Goal: Task Accomplishment & Management: Manage account settings

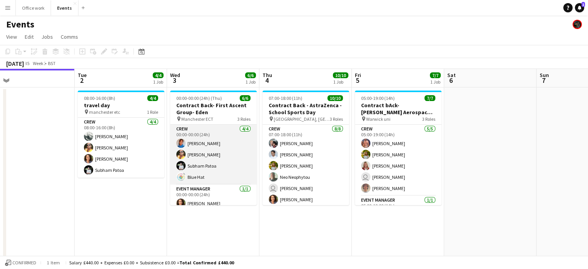
scroll to position [0, 241]
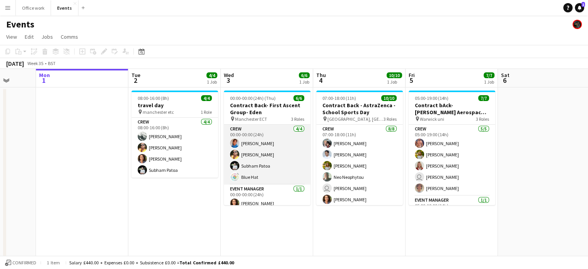
click at [250, 159] on app-card-role "Crew [DATE] 00:00-00:00 (24h) [PERSON_NAME] [PERSON_NAME] Patoa Blue Hat" at bounding box center [267, 154] width 87 height 60
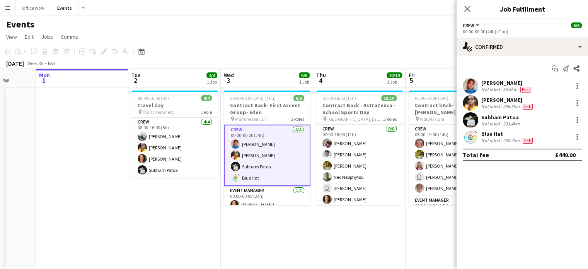
click at [104, 53] on div "Add job Add linked Job Edit Edit linked Job Applicants" at bounding box center [100, 51] width 59 height 9
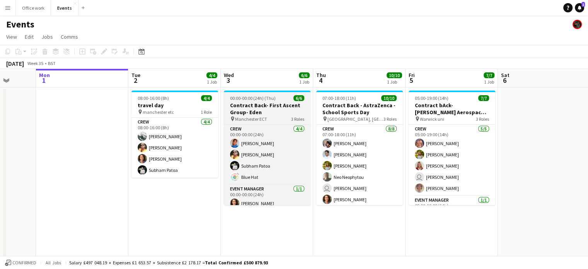
click at [267, 102] on h3 "Contract Back- First Ascent Group- Eden" at bounding box center [267, 109] width 87 height 14
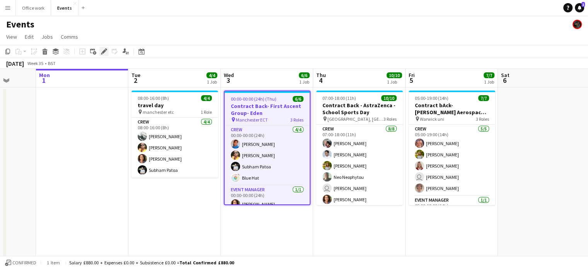
click at [106, 52] on icon "Edit" at bounding box center [104, 51] width 6 height 6
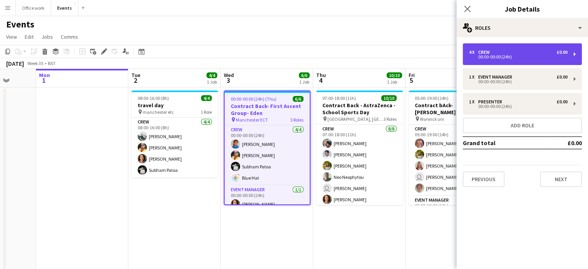
click at [515, 48] on div "4 x Crew £0.00 00:00-00:00 (24h)" at bounding box center [522, 54] width 119 height 22
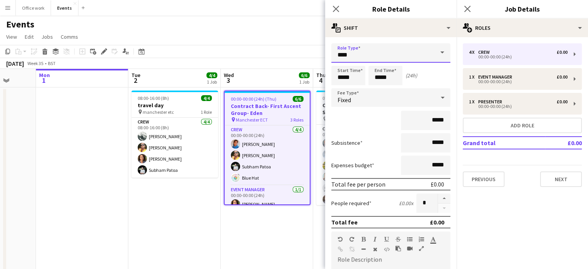
click at [409, 54] on input "****" at bounding box center [390, 52] width 119 height 19
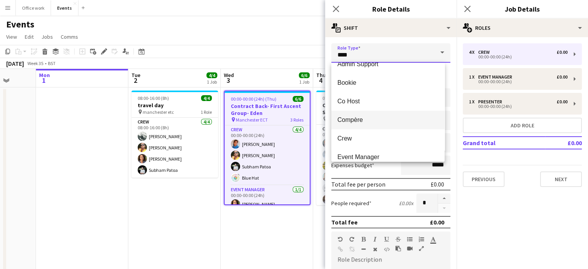
scroll to position [12, 0]
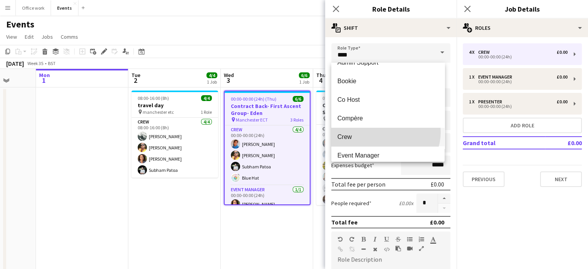
click at [385, 131] on mat-option "Crew" at bounding box center [387, 137] width 113 height 19
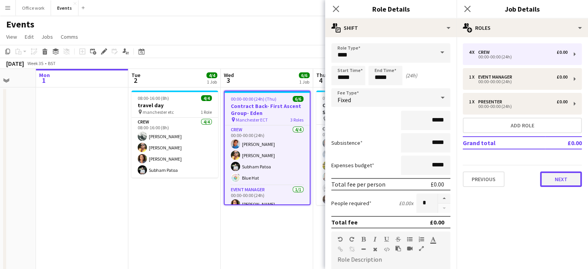
click at [564, 180] on button "Next" at bounding box center [561, 178] width 42 height 15
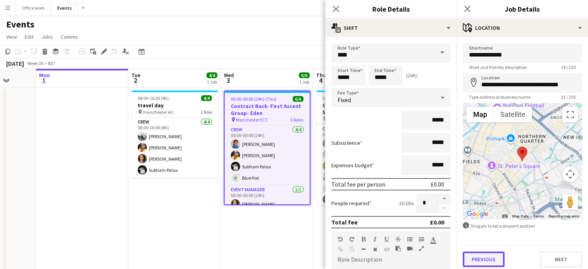
click at [493, 259] on button "Previous" at bounding box center [484, 258] width 42 height 15
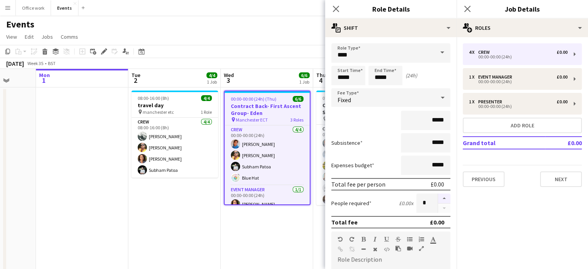
click at [438, 198] on button "button" at bounding box center [444, 198] width 12 height 10
type input "*"
click at [332, 9] on icon "Close pop-in" at bounding box center [335, 8] width 7 height 7
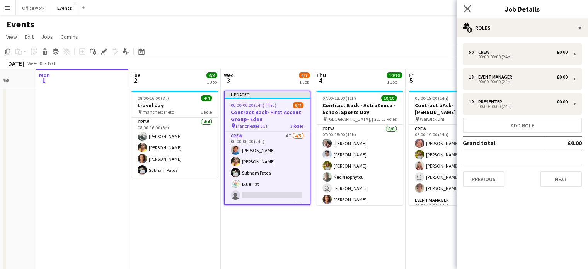
click at [463, 9] on app-icon "Close pop-in" at bounding box center [467, 8] width 11 height 11
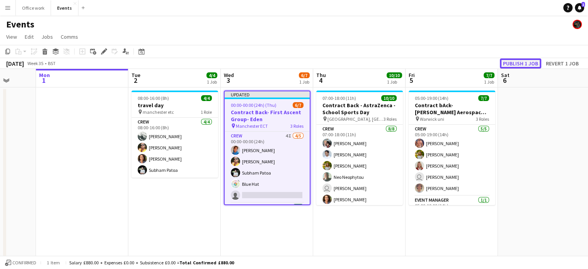
click at [522, 60] on button "Publish 1 job" at bounding box center [520, 63] width 41 height 10
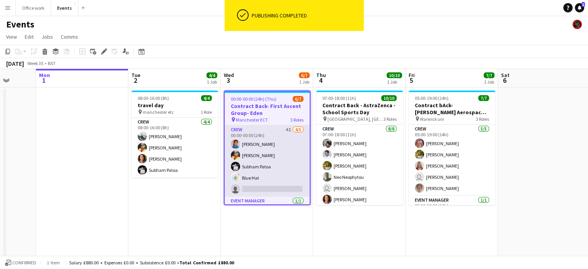
click at [286, 182] on app-card-role "Crew 4I [DATE] 00:00-00:00 (24h) [PERSON_NAME] [PERSON_NAME] Patoa Blue Hat sin…" at bounding box center [267, 160] width 85 height 71
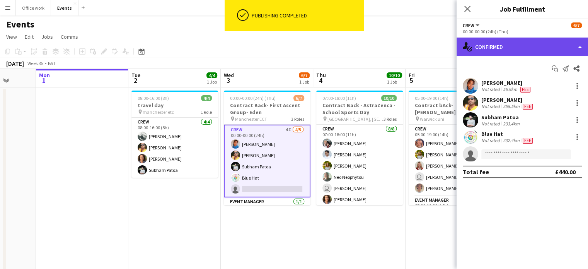
click at [489, 53] on div "single-neutral-actions-check-2 Confirmed" at bounding box center [521, 46] width 131 height 19
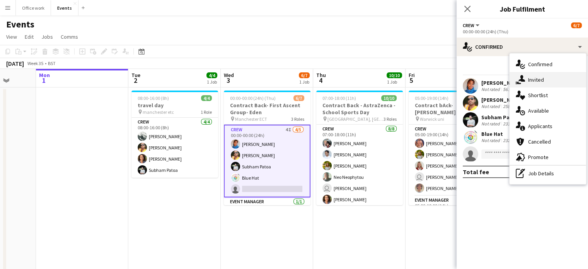
click at [533, 78] on div "single-neutral-actions-share-1 Invited" at bounding box center [547, 79] width 77 height 15
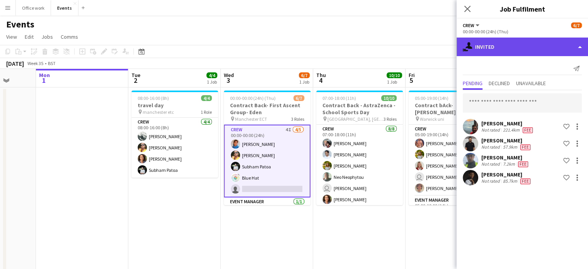
click at [498, 38] on div "single-neutral-actions-share-1 Invited" at bounding box center [521, 46] width 131 height 19
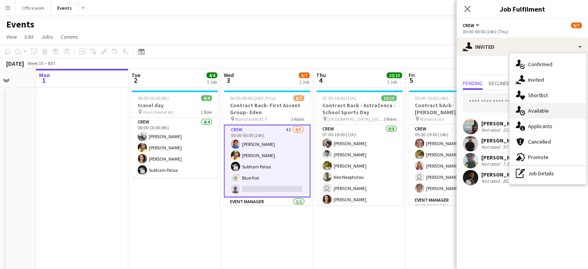
click at [523, 114] on icon "single-neutral-actions-upload" at bounding box center [520, 110] width 9 height 9
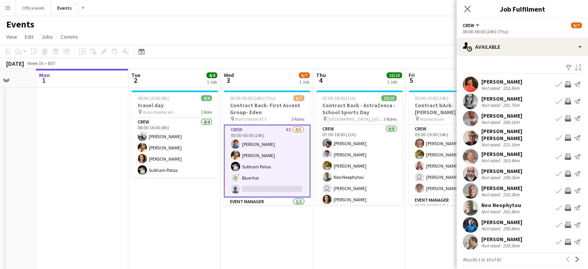
click at [575, 68] on app-icon "Sort asc" at bounding box center [578, 67] width 6 height 7
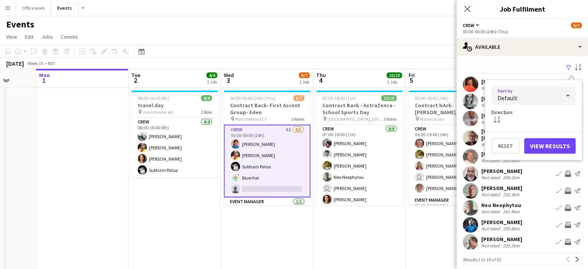
click at [539, 94] on div "Default" at bounding box center [525, 95] width 69 height 19
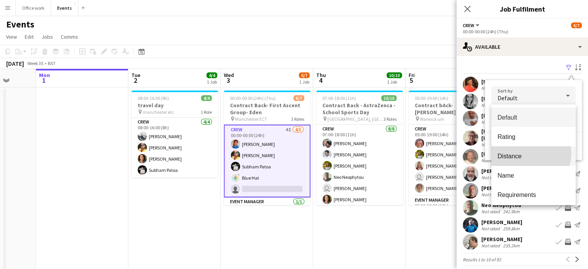
click at [523, 153] on span "Distance" at bounding box center [533, 155] width 72 height 7
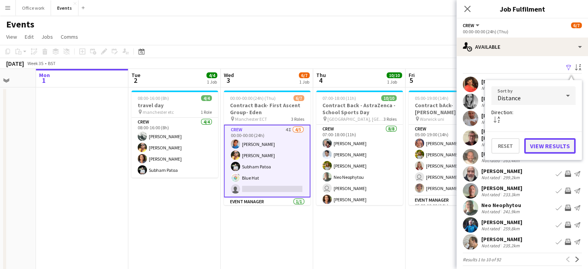
click at [540, 140] on button "View Results" at bounding box center [549, 145] width 51 height 15
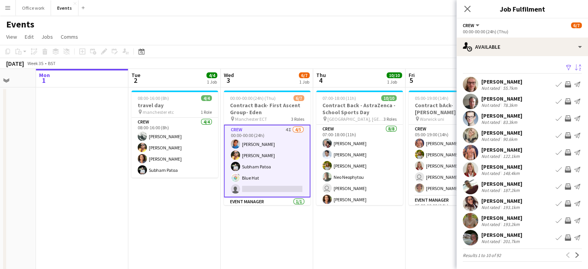
click at [565, 153] on app-icon "Invite crew" at bounding box center [568, 152] width 6 height 6
click at [565, 150] on app-icon "Invite crew" at bounding box center [568, 152] width 6 height 6
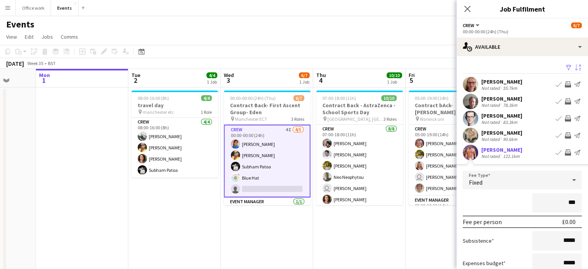
type input "**"
type input "*******"
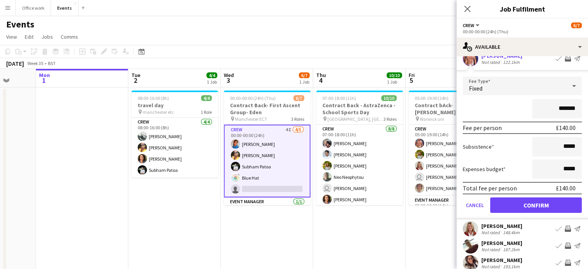
scroll to position [94, 0]
click at [524, 201] on button "Confirm" at bounding box center [536, 204] width 92 height 15
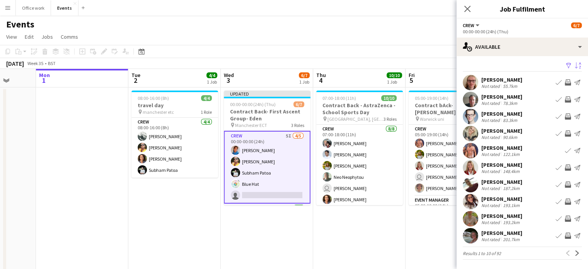
scroll to position [2, 0]
click at [468, 7] on icon at bounding box center [466, 8] width 7 height 7
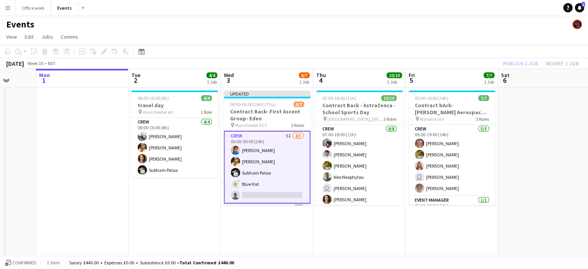
click at [522, 65] on div "Publish 1 job Revert 1 job" at bounding box center [541, 63] width 94 height 10
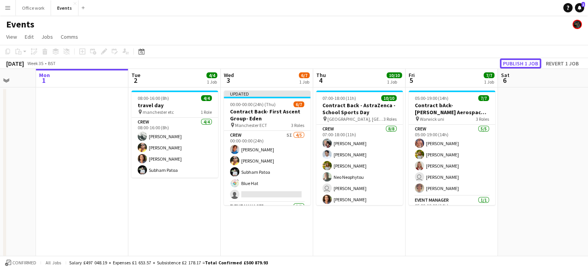
click at [522, 65] on button "Publish 1 job" at bounding box center [520, 63] width 41 height 10
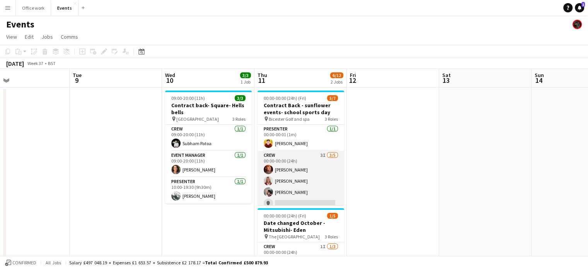
scroll to position [43, 0]
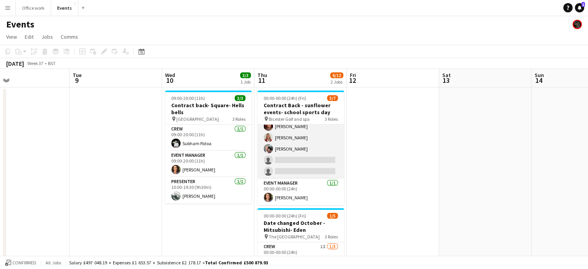
click at [290, 153] on app-card-role "Crew 3I [DATE] 00:00-00:00 (24h) [PERSON_NAME] [PERSON_NAME] [PERSON_NAME] sing…" at bounding box center [300, 142] width 87 height 71
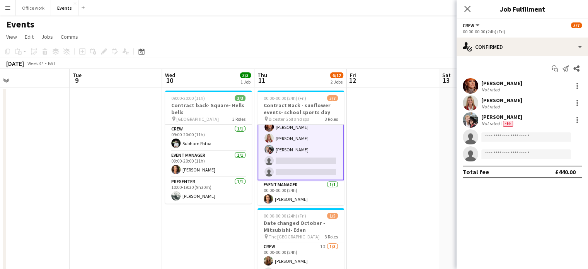
scroll to position [44, 0]
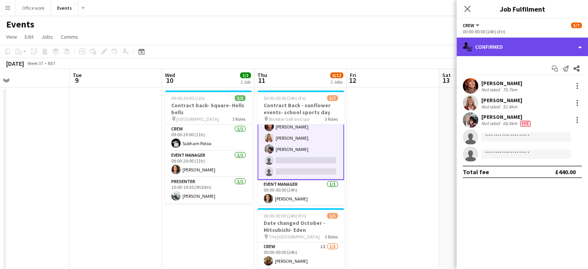
click at [484, 50] on div "single-neutral-actions-check-2 Confirmed" at bounding box center [521, 46] width 131 height 19
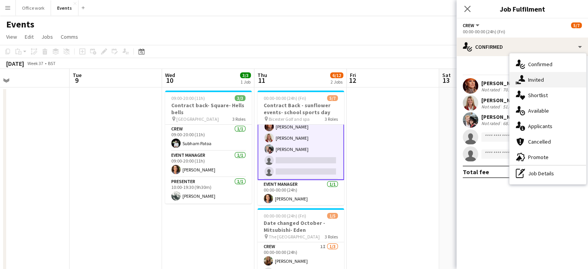
click at [530, 72] on div "single-neutral-actions-share-1 Invited" at bounding box center [547, 79] width 77 height 15
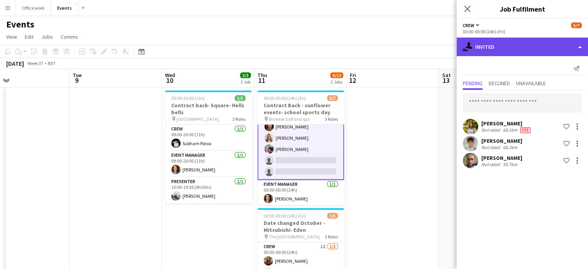
click at [509, 44] on div "single-neutral-actions-share-1 Invited" at bounding box center [521, 46] width 131 height 19
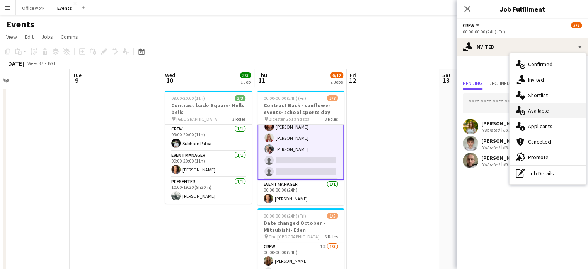
click at [533, 109] on div "single-neutral-actions-upload Available" at bounding box center [547, 110] width 77 height 15
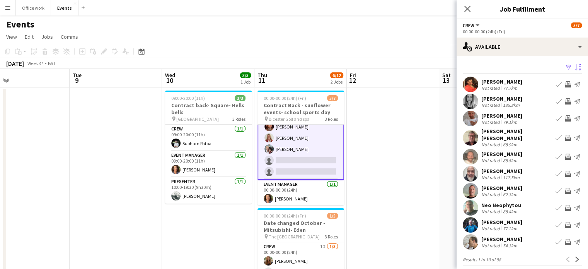
click at [575, 65] on app-icon "Sort asc" at bounding box center [578, 67] width 6 height 7
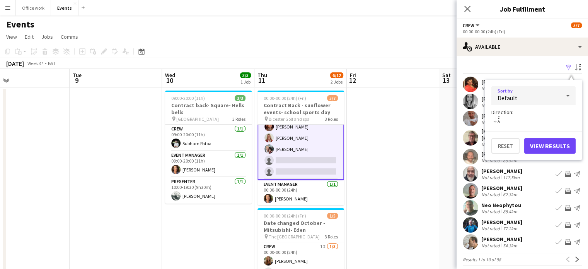
click at [541, 94] on div "Default" at bounding box center [525, 95] width 69 height 19
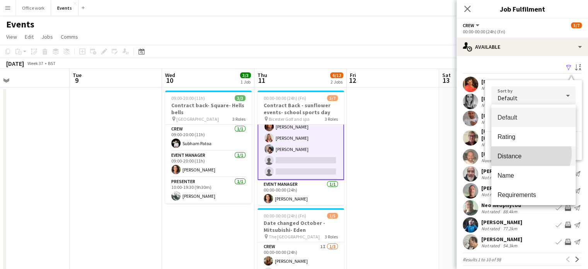
click at [530, 153] on span "Distance" at bounding box center [533, 155] width 72 height 7
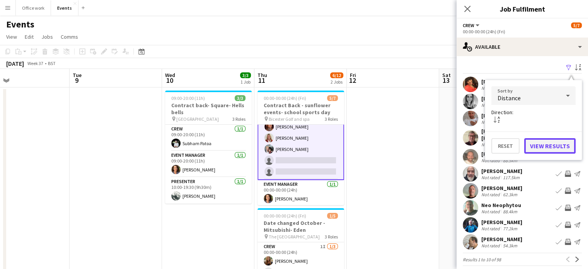
click at [543, 143] on button "View Results" at bounding box center [549, 145] width 51 height 15
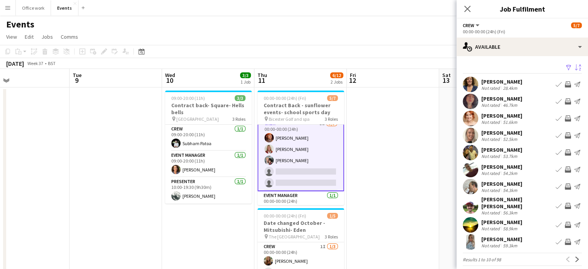
scroll to position [33, 0]
click at [572, 258] on button "Next" at bounding box center [576, 258] width 9 height 9
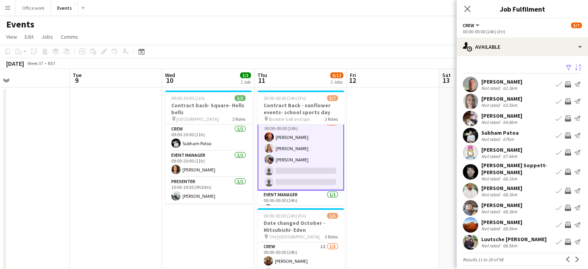
click at [572, 258] on button "Next" at bounding box center [576, 258] width 9 height 9
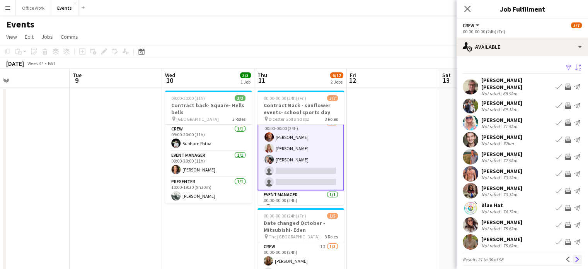
click at [574, 256] on app-icon "Next" at bounding box center [576, 258] width 5 height 5
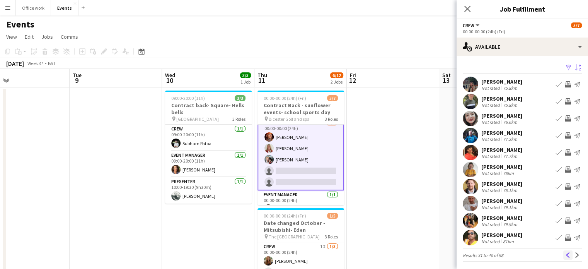
click at [565, 257] on app-icon "Previous" at bounding box center [567, 254] width 5 height 5
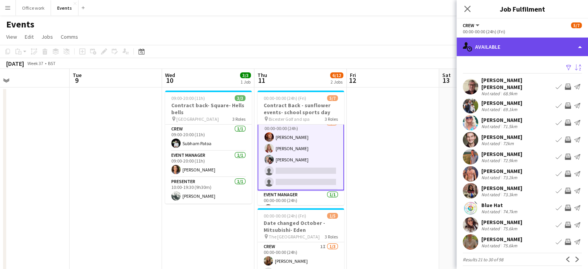
click at [465, 41] on div "single-neutral-actions-upload Available" at bounding box center [521, 46] width 131 height 19
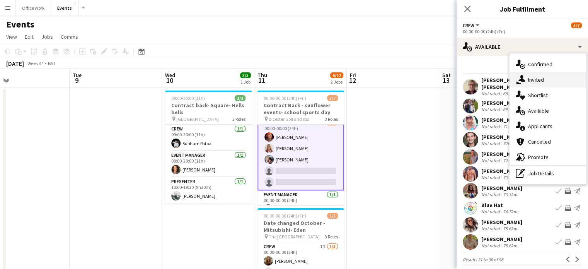
click at [516, 77] on icon "single-neutral-actions-share-1" at bounding box center [520, 79] width 9 height 9
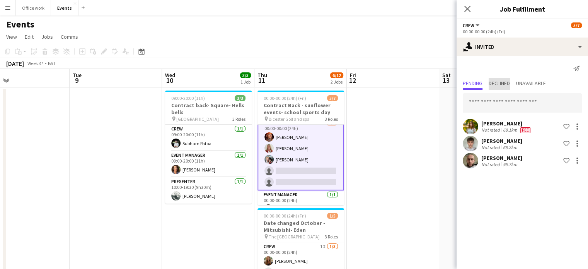
click at [506, 80] on span "Declined" at bounding box center [499, 82] width 21 height 5
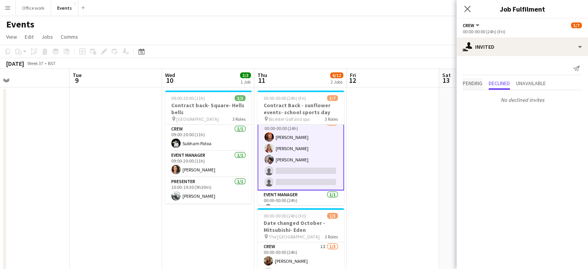
click at [478, 80] on span "Pending" at bounding box center [473, 82] width 20 height 5
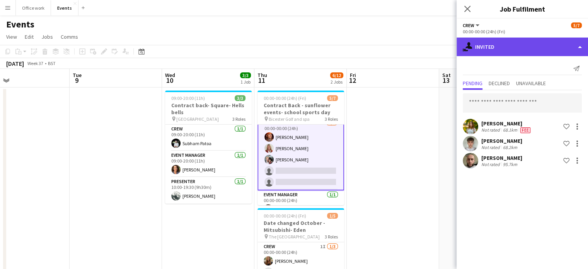
click at [516, 52] on div "single-neutral-actions-share-1 Invited" at bounding box center [521, 46] width 131 height 19
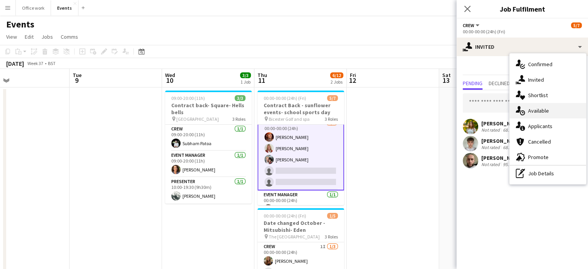
click at [521, 106] on icon "single-neutral-actions-upload" at bounding box center [520, 110] width 9 height 9
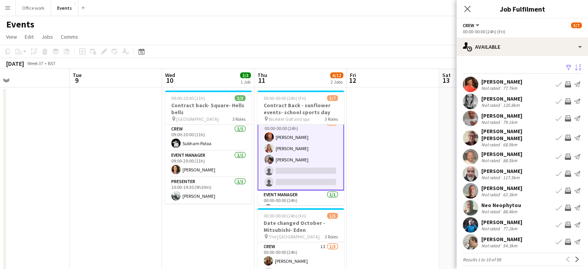
click at [575, 66] on app-icon "Sort asc" at bounding box center [578, 67] width 6 height 7
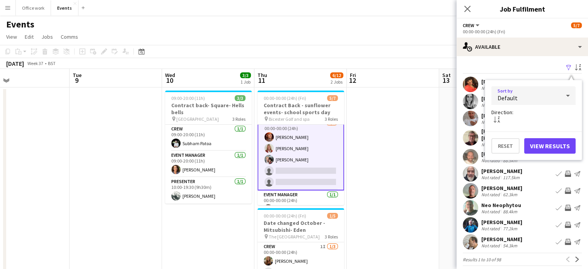
click at [546, 91] on div "Default" at bounding box center [525, 95] width 69 height 19
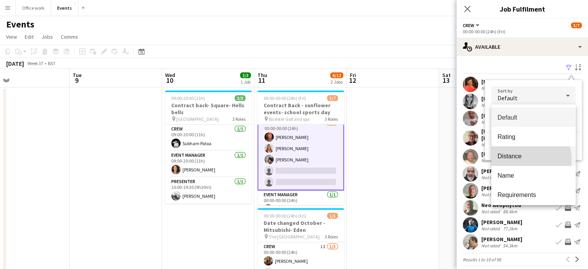
click at [529, 159] on span "Distance" at bounding box center [533, 155] width 72 height 7
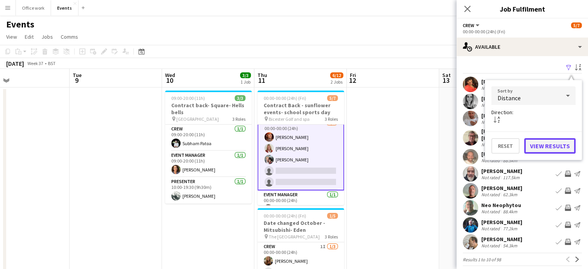
click at [549, 140] on button "View Results" at bounding box center [549, 145] width 51 height 15
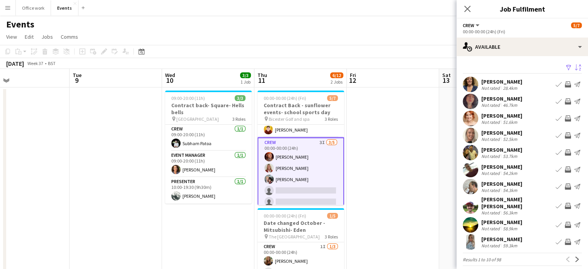
scroll to position [44, 0]
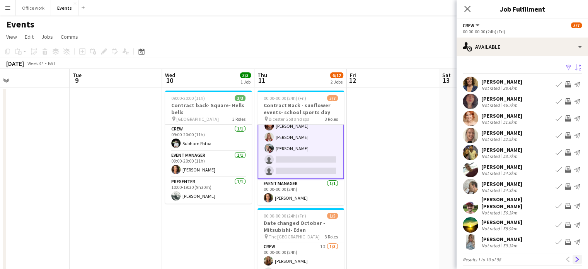
click at [574, 256] on app-icon "Next" at bounding box center [576, 258] width 5 height 5
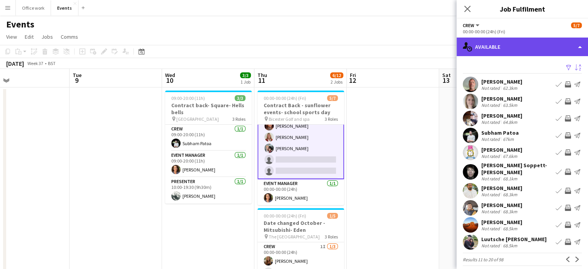
click at [578, 43] on div "single-neutral-actions-upload Available" at bounding box center [521, 46] width 131 height 19
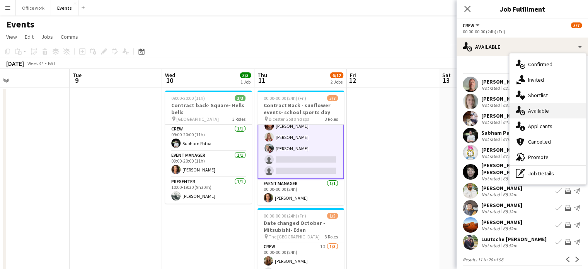
click at [546, 107] on div "single-neutral-actions-upload Available" at bounding box center [547, 110] width 77 height 15
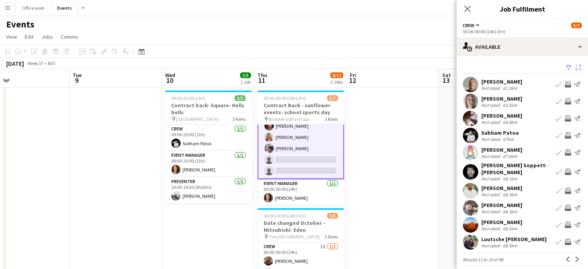
click at [575, 65] on app-icon "Sort desc" at bounding box center [578, 67] width 6 height 7
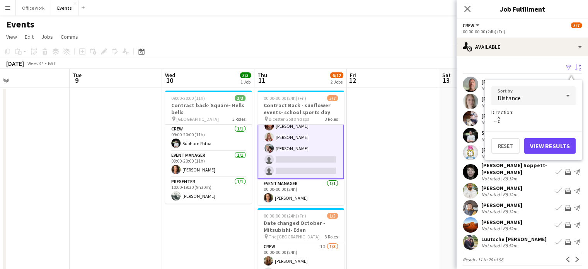
click at [550, 97] on div "Distance" at bounding box center [525, 95] width 69 height 19
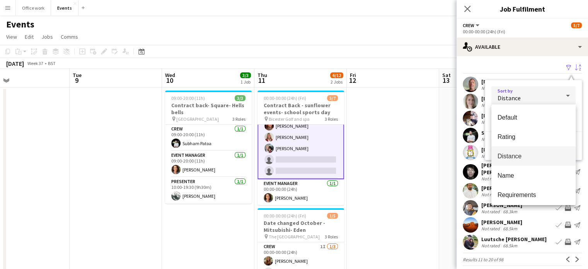
click at [516, 157] on span "Distance" at bounding box center [533, 155] width 72 height 7
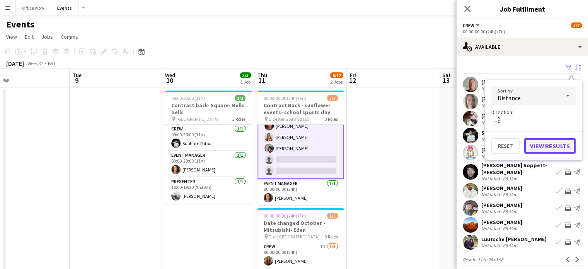
click at [555, 142] on button "View Results" at bounding box center [549, 145] width 51 height 15
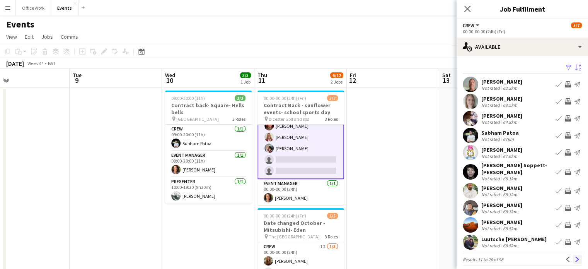
click at [574, 255] on button "Next" at bounding box center [576, 258] width 9 height 9
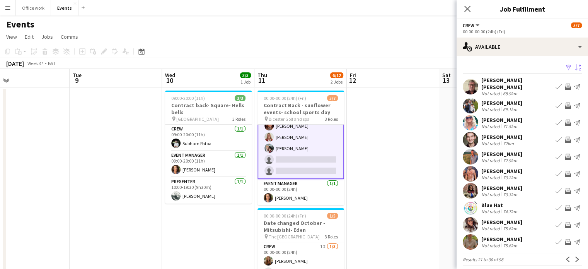
click at [574, 255] on button "Next" at bounding box center [576, 258] width 9 height 9
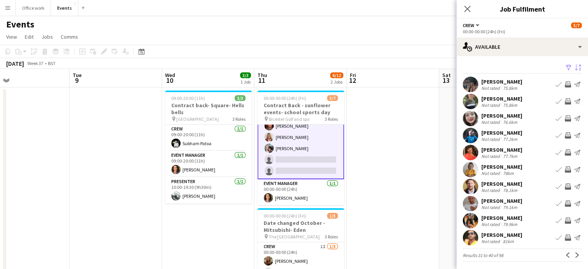
click at [574, 255] on button "Next" at bounding box center [576, 254] width 9 height 9
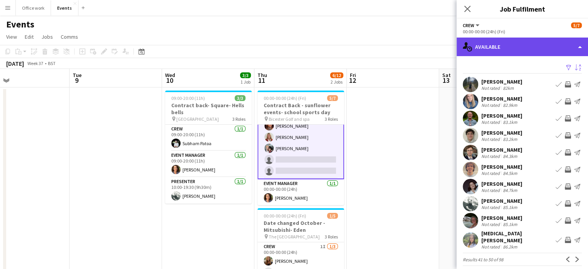
click at [529, 39] on div "single-neutral-actions-upload Available" at bounding box center [521, 46] width 131 height 19
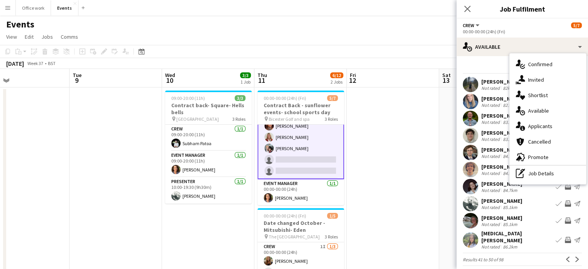
click at [419, 40] on app-page-menu "View Day view expanded Day view collapsed Month view Date picker Jump to [DATE]…" at bounding box center [294, 37] width 588 height 15
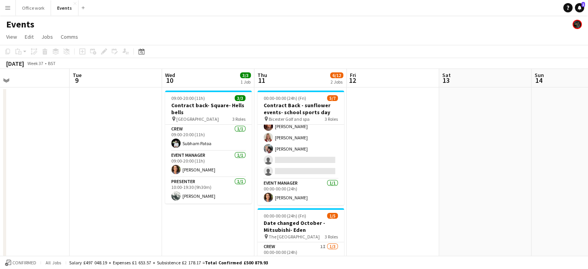
scroll to position [43, 0]
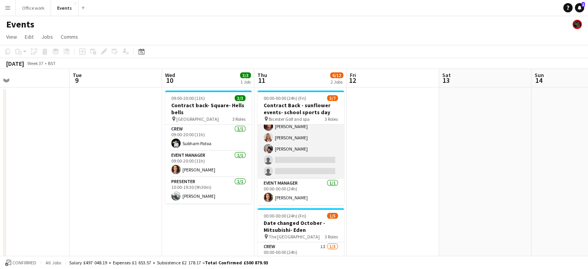
click at [307, 128] on app-card-role "Crew 3I [DATE] 00:00-00:00 (24h) [PERSON_NAME] [PERSON_NAME] [PERSON_NAME] sing…" at bounding box center [300, 142] width 87 height 71
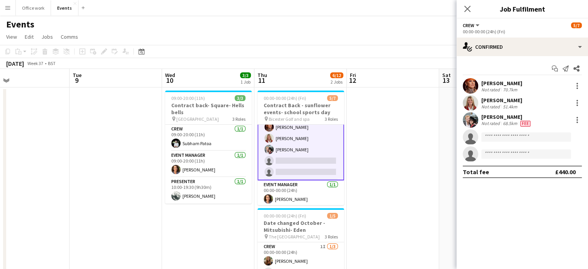
scroll to position [44, 0]
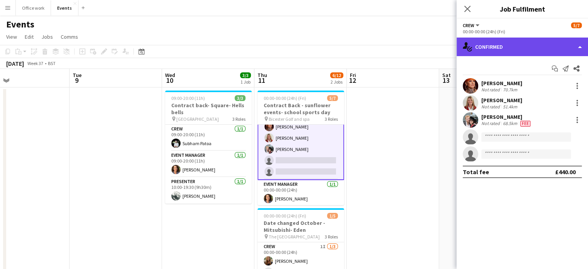
click at [511, 46] on div "single-neutral-actions-check-2 Confirmed" at bounding box center [521, 46] width 131 height 19
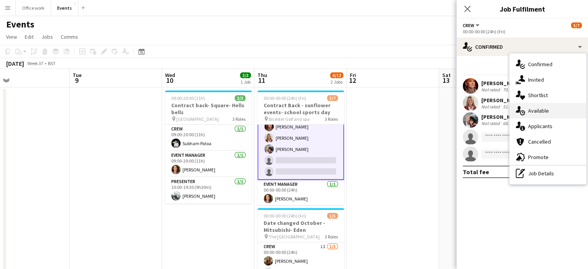
click at [523, 110] on icon "single-neutral-actions-upload" at bounding box center [520, 110] width 9 height 9
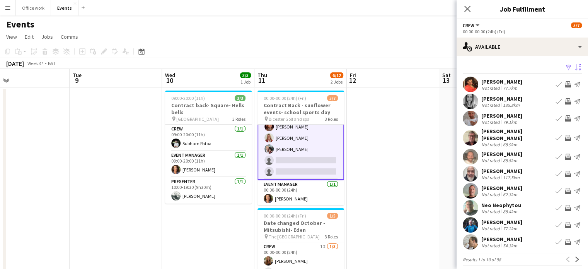
click at [575, 66] on app-icon "Sort asc" at bounding box center [578, 67] width 6 height 7
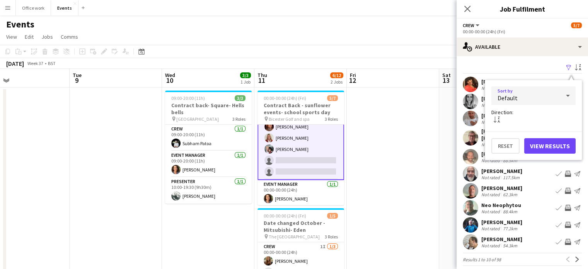
click at [541, 100] on div "Default" at bounding box center [525, 95] width 69 height 19
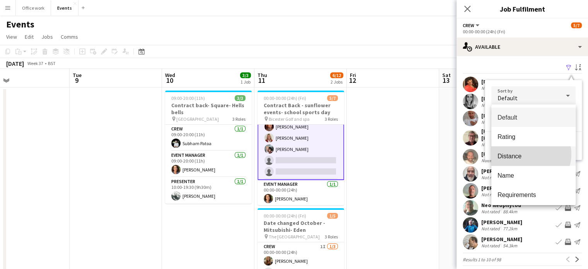
click at [526, 154] on span "Distance" at bounding box center [533, 155] width 72 height 7
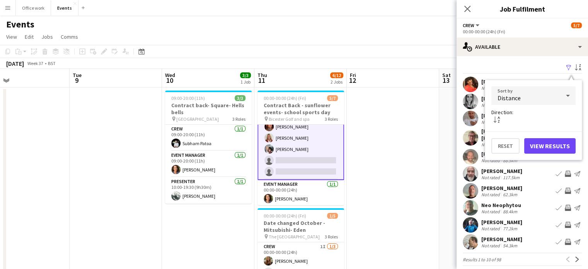
click at [552, 136] on div "Reset View Results" at bounding box center [533, 142] width 97 height 22
click at [546, 144] on button "View Results" at bounding box center [549, 145] width 51 height 15
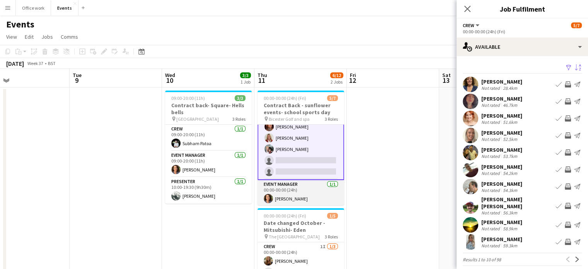
click at [321, 194] on app-card-role "Event Manager [DATE] 00:00-00:00 (24h) [PERSON_NAME]" at bounding box center [300, 193] width 87 height 26
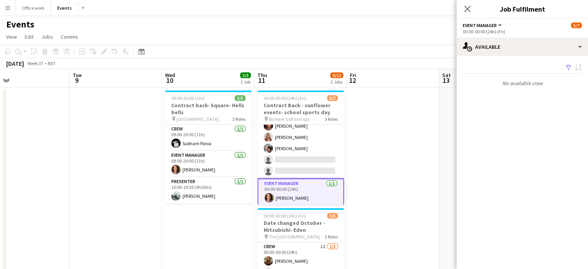
scroll to position [43, 0]
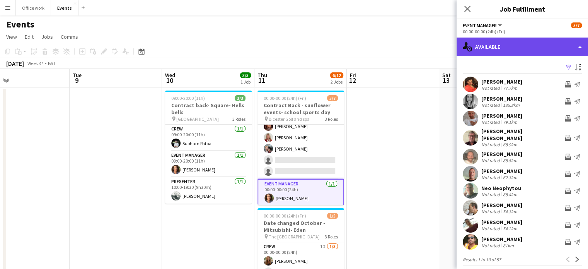
click at [533, 49] on div "single-neutral-actions-upload Available" at bounding box center [521, 46] width 131 height 19
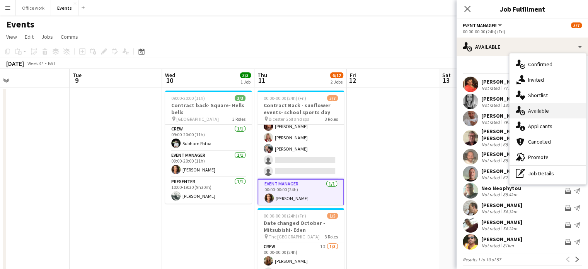
click at [529, 113] on div "single-neutral-actions-upload Available" at bounding box center [547, 110] width 77 height 15
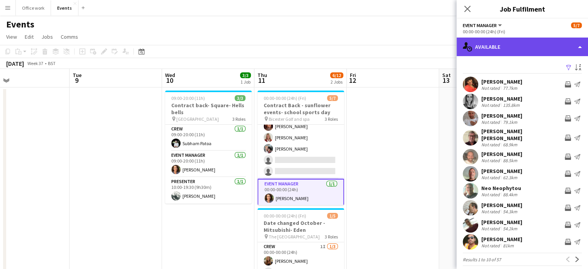
click at [526, 52] on div "single-neutral-actions-upload Available" at bounding box center [521, 46] width 131 height 19
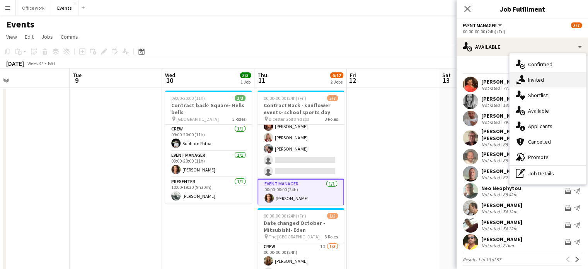
click at [536, 82] on div "single-neutral-actions-share-1 Invited" at bounding box center [547, 79] width 77 height 15
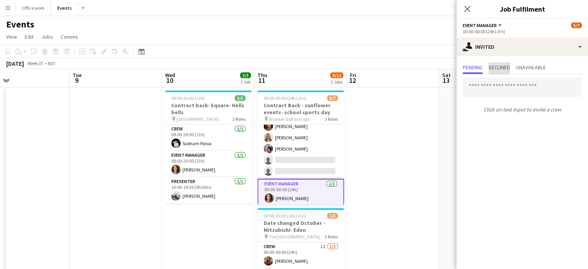
click at [505, 68] on span "Declined" at bounding box center [499, 67] width 21 height 5
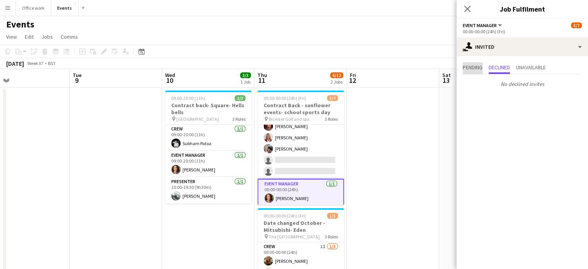
click at [475, 69] on span "Pending" at bounding box center [473, 67] width 20 height 5
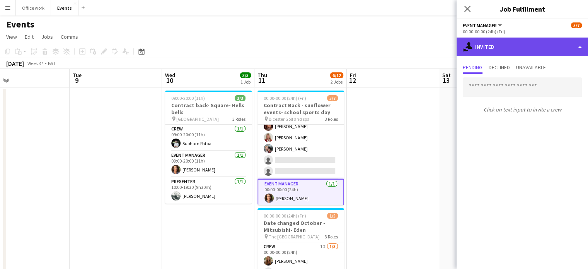
click at [501, 47] on div "single-neutral-actions-share-1 Invited" at bounding box center [521, 46] width 131 height 19
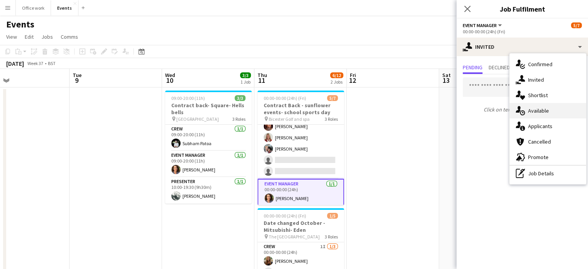
click at [528, 114] on div "single-neutral-actions-upload Available" at bounding box center [547, 110] width 77 height 15
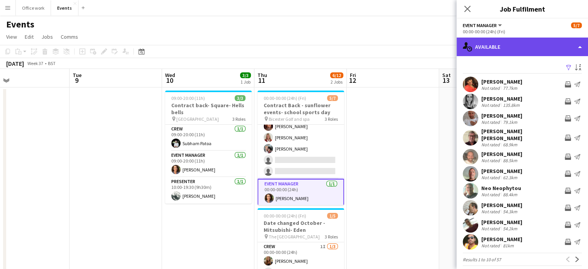
click at [547, 44] on div "single-neutral-actions-upload Available" at bounding box center [521, 46] width 131 height 19
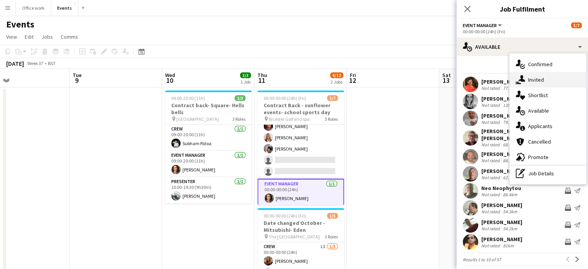
click at [536, 76] on div "single-neutral-actions-share-1 Invited" at bounding box center [547, 79] width 77 height 15
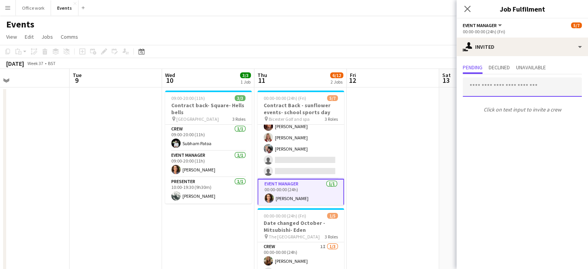
click at [496, 90] on input "text" at bounding box center [522, 86] width 119 height 19
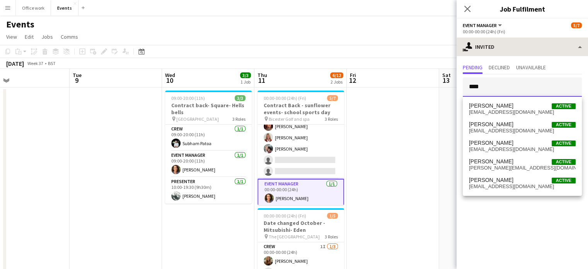
type input "****"
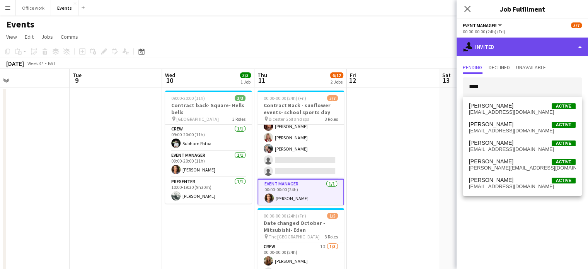
click at [497, 51] on div "single-neutral-actions-share-1 Invited" at bounding box center [521, 46] width 131 height 19
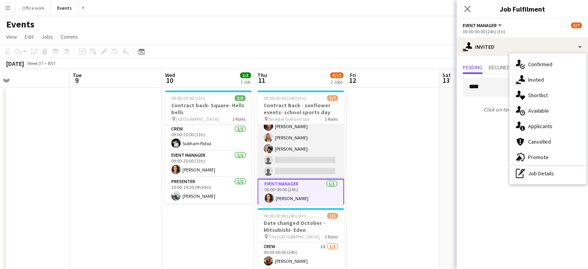
click at [294, 150] on app-card-role "Crew 3I [DATE] 00:00-00:00 (24h) [PERSON_NAME] [PERSON_NAME] [PERSON_NAME] sing…" at bounding box center [300, 142] width 87 height 71
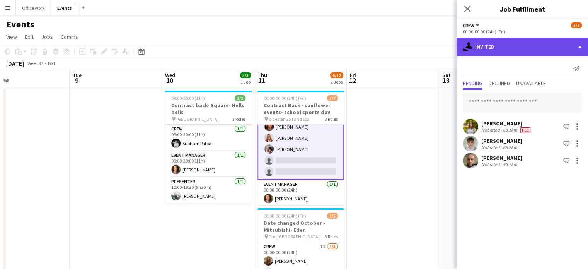
click at [504, 46] on div "single-neutral-actions-share-1 Invited" at bounding box center [521, 46] width 131 height 19
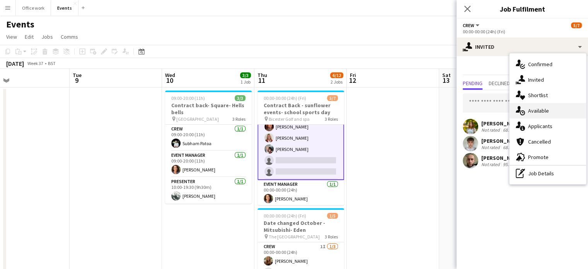
click at [528, 117] on div "single-neutral-actions-upload Available" at bounding box center [547, 110] width 77 height 15
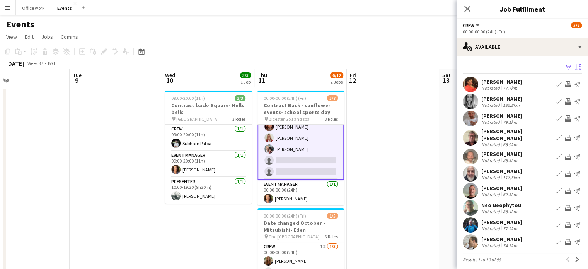
click at [575, 66] on app-icon "Sort asc" at bounding box center [578, 67] width 6 height 7
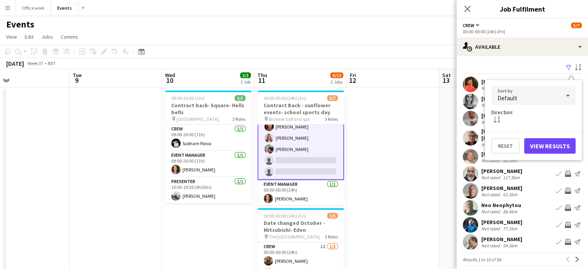
click at [538, 88] on div "Default" at bounding box center [525, 95] width 69 height 19
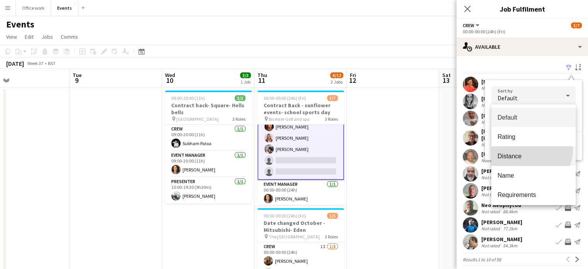
click at [524, 149] on mat-option "Distance" at bounding box center [533, 155] width 84 height 19
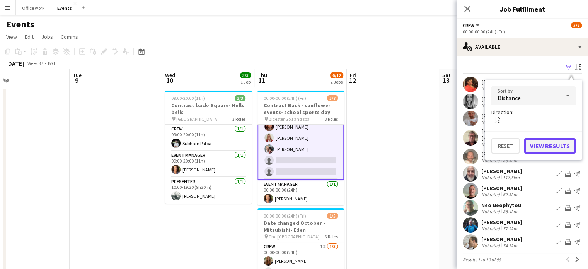
click at [545, 145] on button "View Results" at bounding box center [549, 145] width 51 height 15
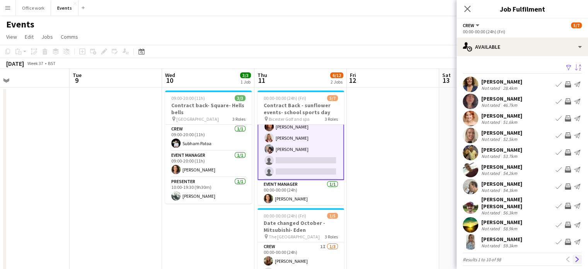
click at [574, 256] on app-icon "Next" at bounding box center [576, 258] width 5 height 5
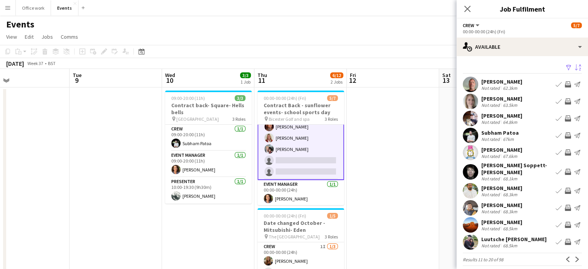
click at [574, 256] on app-icon "Next" at bounding box center [576, 258] width 5 height 5
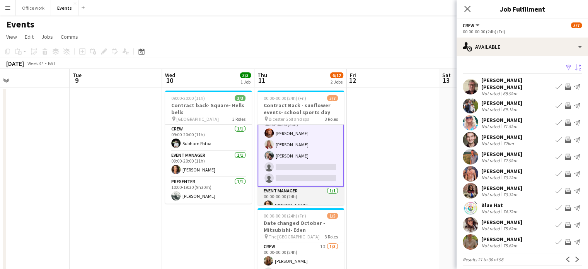
scroll to position [37, 0]
click at [572, 255] on button "Next" at bounding box center [576, 258] width 9 height 9
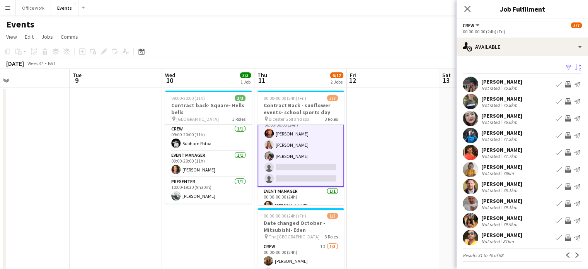
click at [572, 255] on button "Next" at bounding box center [576, 254] width 9 height 9
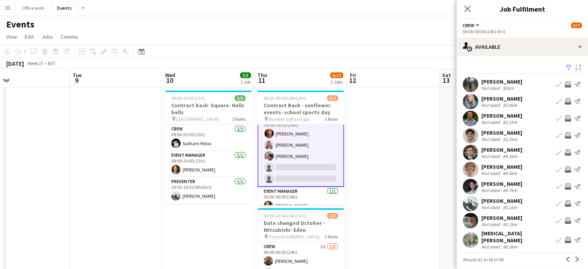
click at [572, 255] on button "Next" at bounding box center [576, 258] width 9 height 9
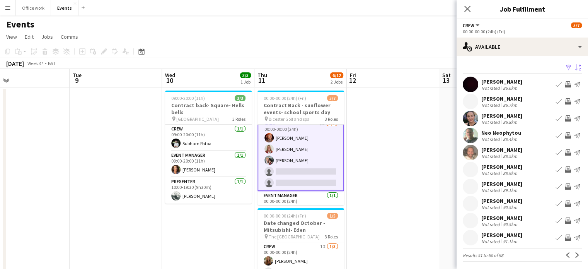
scroll to position [27, 0]
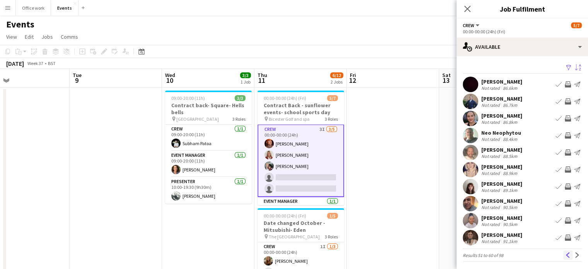
click at [565, 257] on app-icon "Previous" at bounding box center [567, 254] width 5 height 5
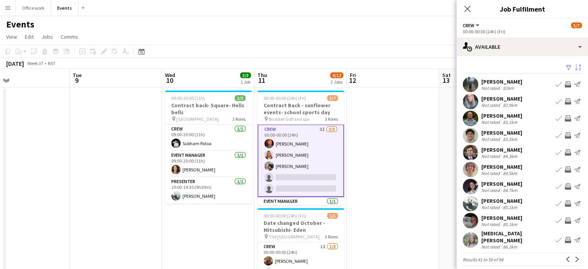
click at [565, 257] on app-icon "Previous" at bounding box center [567, 258] width 5 height 5
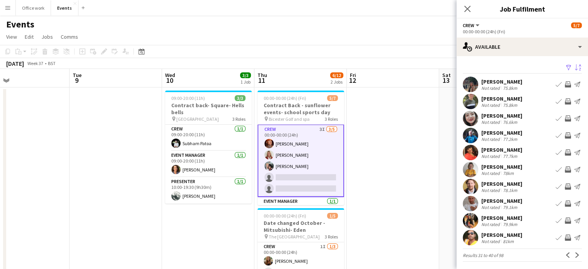
click at [576, 256] on app-available-tab "Filter Sort desc [PERSON_NAME] Not rated 75.8km Book crew Invite crew Send noti…" at bounding box center [521, 161] width 131 height 199
drag, startPoint x: 576, startPoint y: 256, endPoint x: 569, endPoint y: 255, distance: 7.4
click at [569, 255] on app-available-tab "Filter Sort desc [PERSON_NAME] Not rated 75.8km Book crew Invite crew Send noti…" at bounding box center [521, 161] width 131 height 199
click at [574, 255] on app-icon "Next" at bounding box center [576, 254] width 5 height 5
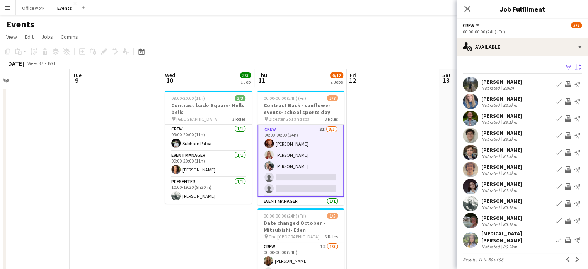
click at [574, 256] on app-icon "Next" at bounding box center [576, 258] width 5 height 5
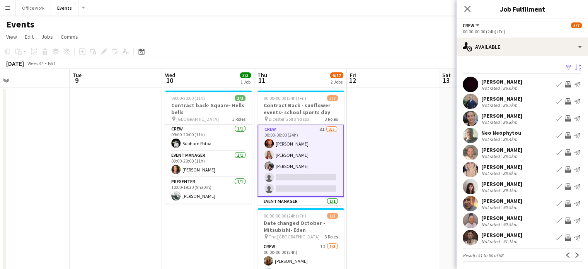
click at [565, 85] on app-icon "Invite crew" at bounding box center [568, 84] width 6 height 6
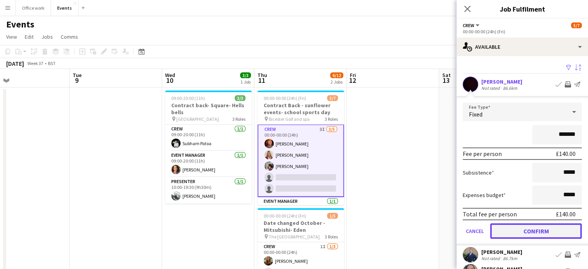
click at [533, 228] on button "Confirm" at bounding box center [536, 230] width 92 height 15
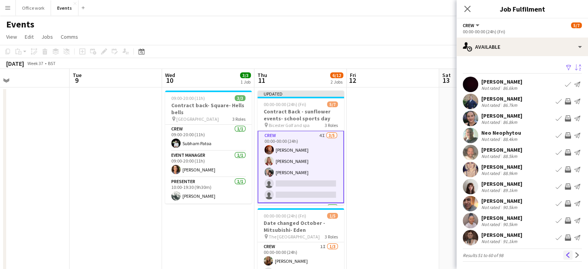
click at [565, 253] on app-icon "Previous" at bounding box center [567, 254] width 5 height 5
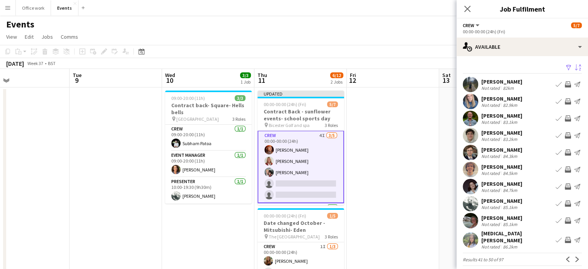
click at [565, 256] on app-icon "Previous" at bounding box center [567, 258] width 5 height 5
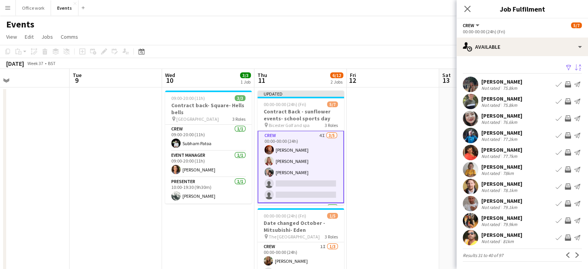
click at [565, 253] on app-icon "Previous" at bounding box center [567, 254] width 5 height 5
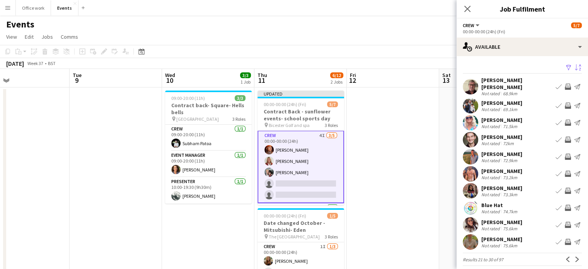
click at [565, 170] on app-icon "Invite crew" at bounding box center [568, 173] width 6 height 6
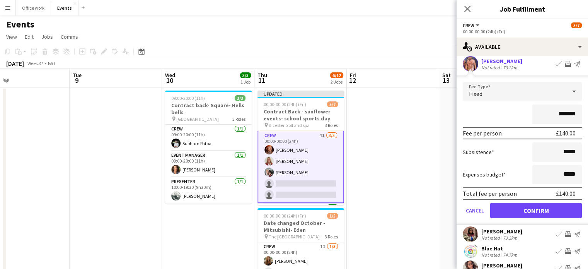
scroll to position [113, 0]
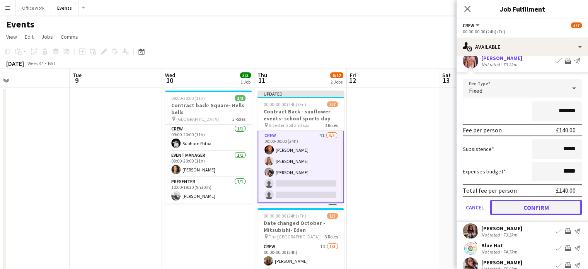
click at [553, 199] on button "Confirm" at bounding box center [536, 206] width 92 height 15
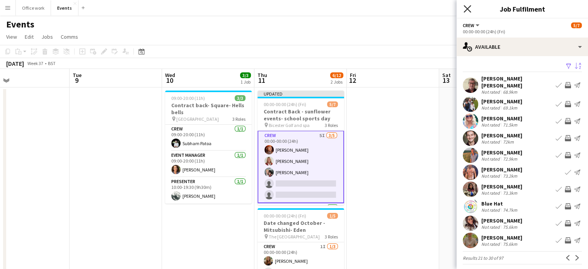
click at [468, 10] on icon at bounding box center [466, 8] width 7 height 7
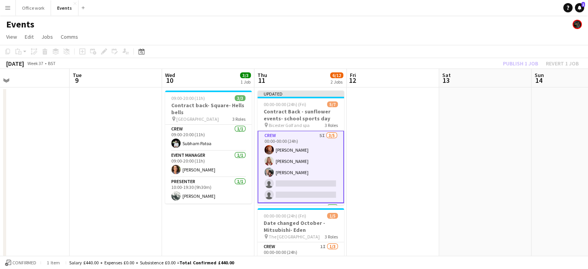
click at [521, 66] on div "Publish 1 job Revert 1 job" at bounding box center [541, 63] width 94 height 10
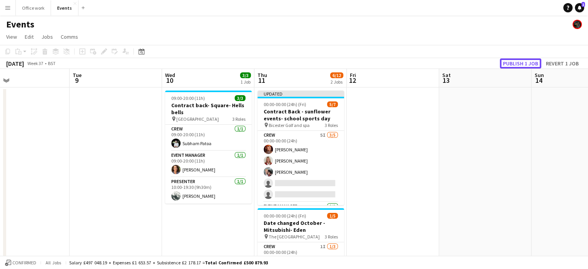
click at [521, 66] on button "Publish 1 job" at bounding box center [520, 63] width 41 height 10
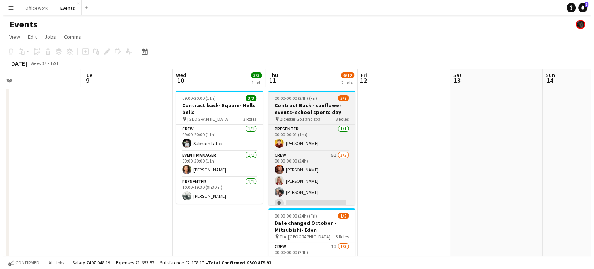
scroll to position [0, 293]
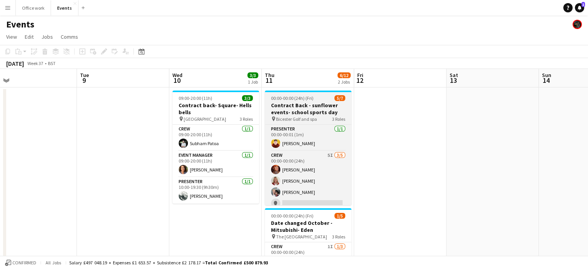
click at [317, 119] on div "pin Bicester Golf and spa 3 Roles" at bounding box center [308, 119] width 87 height 6
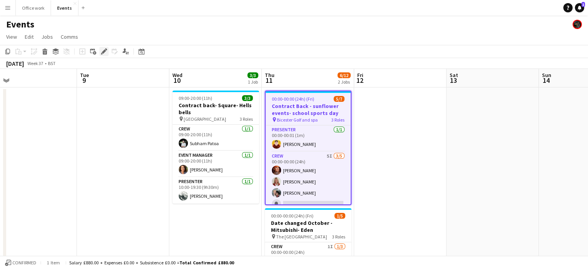
click at [102, 52] on icon at bounding box center [104, 51] width 4 height 4
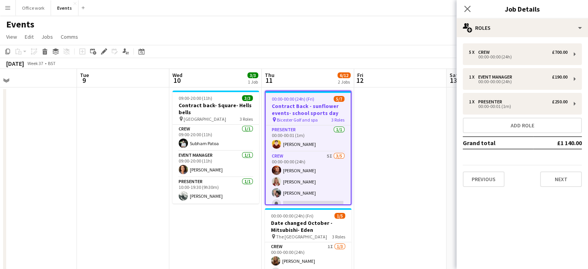
click at [388, 149] on app-date-cell at bounding box center [400, 212] width 92 height 250
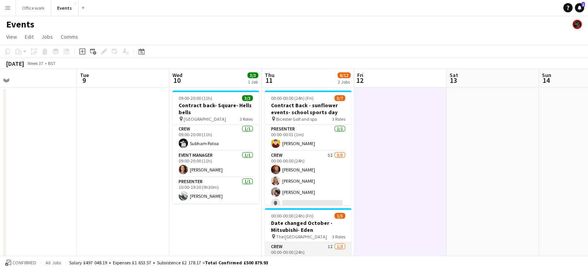
click at [310, 249] on app-card-role "Crew 1I [DATE] 00:00-00:00 (24h) [PERSON_NAME] single-neutral-actions single-ne…" at bounding box center [308, 266] width 87 height 49
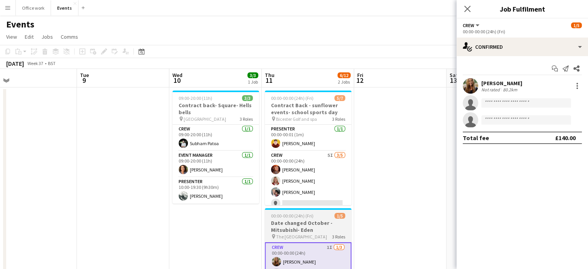
click at [305, 230] on h3 "Date changed October - Mitsubishi- Eden" at bounding box center [308, 226] width 87 height 14
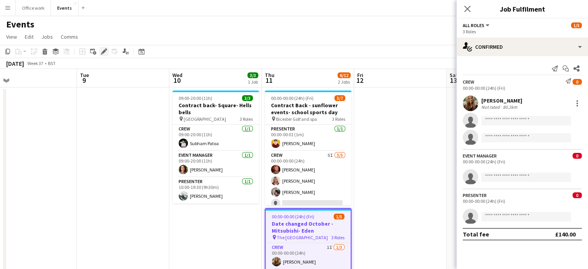
click at [106, 50] on icon at bounding box center [106, 49] width 2 height 2
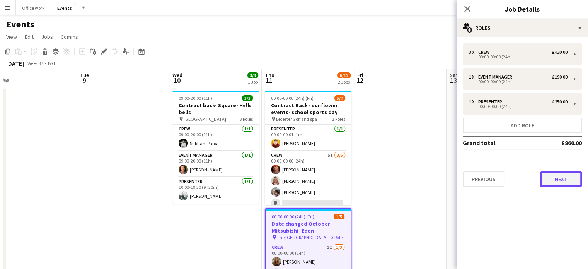
click at [565, 177] on button "Next" at bounding box center [561, 178] width 42 height 15
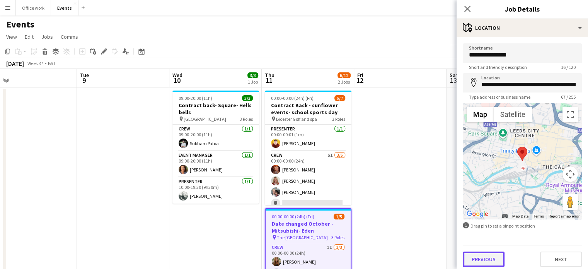
click at [482, 258] on button "Previous" at bounding box center [484, 258] width 42 height 15
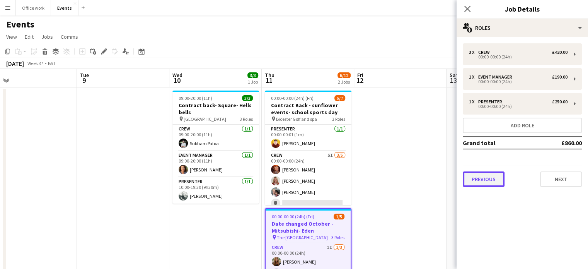
click at [485, 172] on button "Previous" at bounding box center [484, 178] width 42 height 15
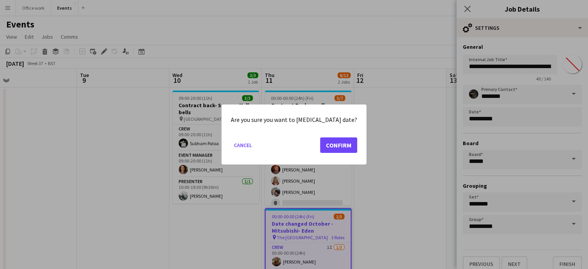
click at [499, 117] on body "Menu Boards Boards Boards All jobs Status Workforce Workforce My Workforce Recr…" at bounding box center [294, 175] width 588 height 351
click at [320, 150] on button "Confirm" at bounding box center [338, 144] width 37 height 15
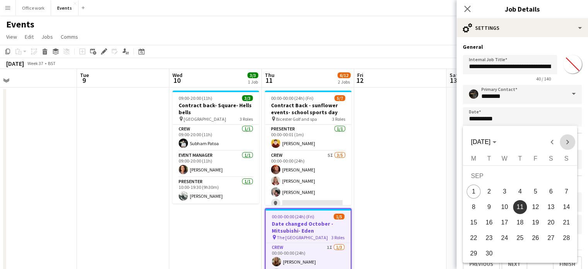
click at [567, 140] on span "Next month" at bounding box center [567, 141] width 15 height 15
click at [502, 192] on span "1" at bounding box center [504, 191] width 14 height 14
type input "**********"
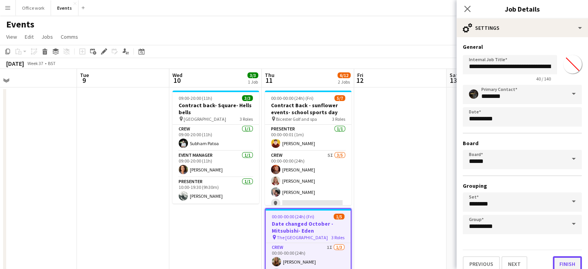
click at [564, 261] on button "Finish" at bounding box center [567, 263] width 29 height 15
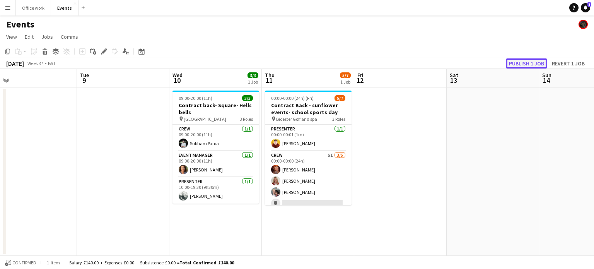
click at [524, 64] on button "Publish 1 job" at bounding box center [526, 63] width 41 height 10
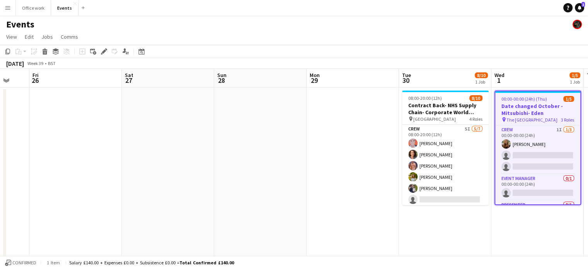
scroll to position [0, 339]
drag, startPoint x: 443, startPoint y: 139, endPoint x: 335, endPoint y: 132, distance: 108.1
click at [335, 132] on app-date-cell at bounding box center [353, 270] width 92 height 367
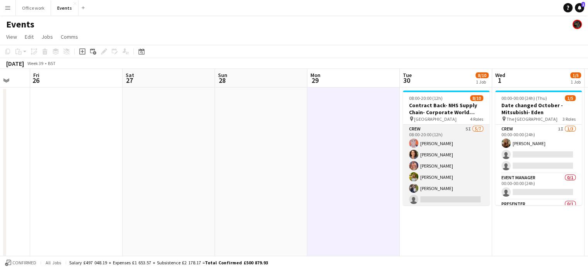
click at [458, 152] on app-card-role "Crew 5I [DATE] 08:00-20:00 (12h) [PERSON_NAME] [PERSON_NAME] [PERSON_NAME] [PER…" at bounding box center [446, 171] width 87 height 94
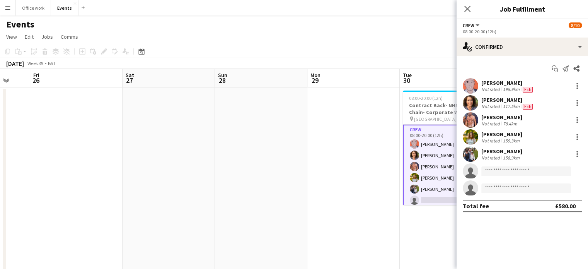
click at [557, 35] on app-options-switcher "Crew All roles Crew [DATE] 08:00-20:00 (12h)" at bounding box center [521, 28] width 131 height 19
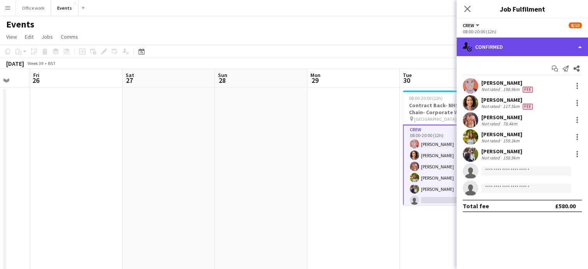
click at [551, 50] on div "single-neutral-actions-check-2 Confirmed" at bounding box center [521, 46] width 131 height 19
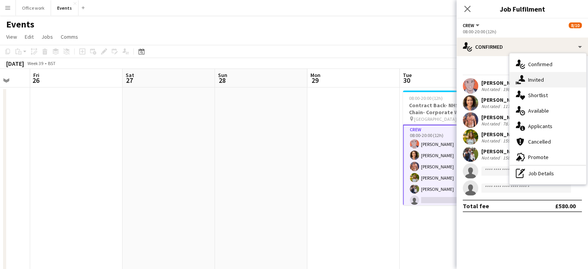
click at [538, 75] on div "single-neutral-actions-share-1 Invited" at bounding box center [547, 79] width 77 height 15
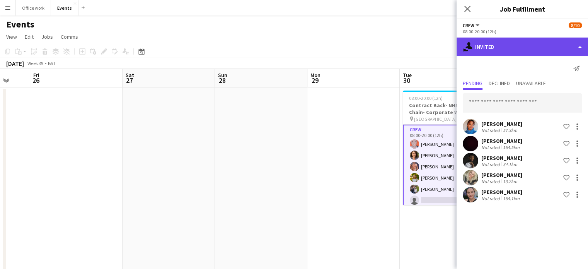
click at [518, 43] on div "single-neutral-actions-share-1 Invited" at bounding box center [521, 46] width 131 height 19
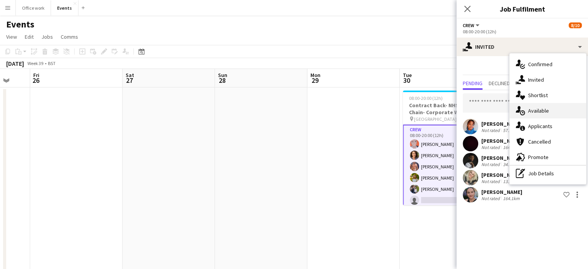
click at [526, 114] on div "single-neutral-actions-upload Available" at bounding box center [547, 110] width 77 height 15
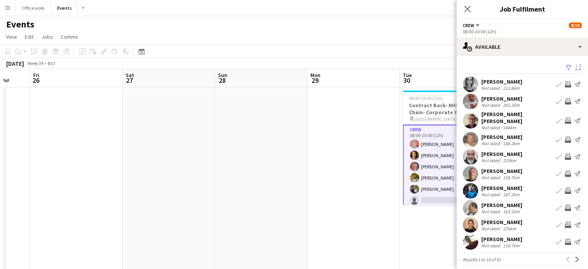
click at [575, 68] on app-icon "Sort asc" at bounding box center [578, 67] width 6 height 7
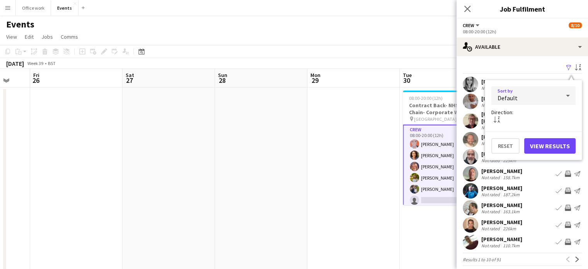
click at [541, 94] on div "Default" at bounding box center [525, 95] width 69 height 19
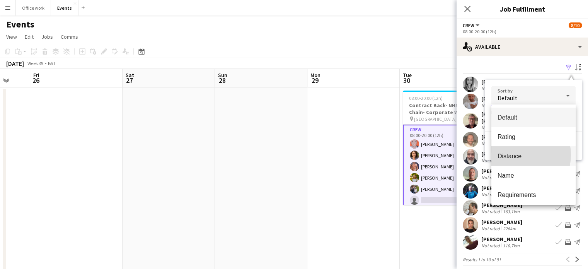
click at [520, 155] on span "Distance" at bounding box center [533, 155] width 72 height 7
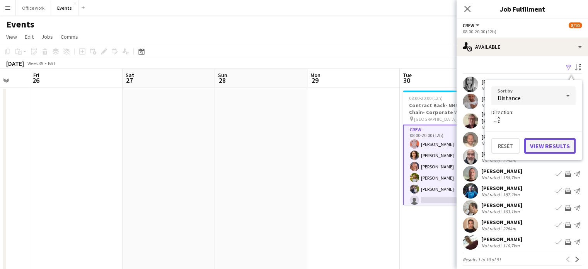
click at [542, 151] on button "View Results" at bounding box center [549, 145] width 51 height 15
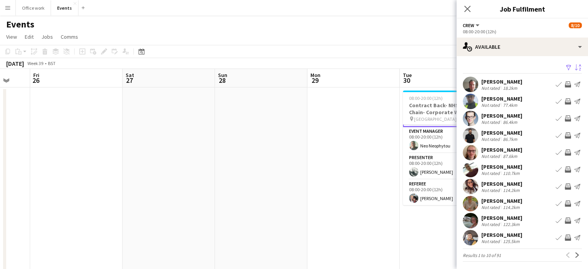
scroll to position [93, 0]
click at [434, 172] on app-card-role "Presenter [DATE] 08:00-20:00 (12h) [PERSON_NAME]" at bounding box center [446, 166] width 87 height 26
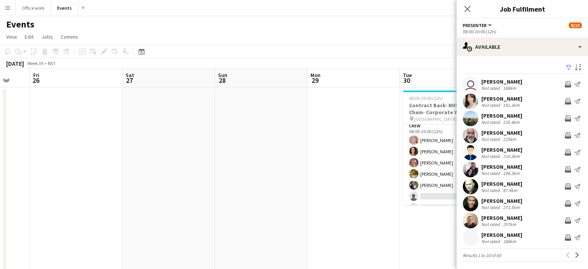
scroll to position [0, 0]
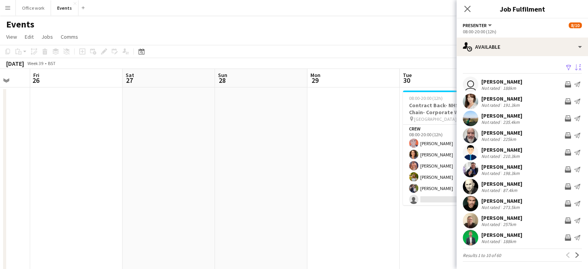
click at [575, 68] on app-icon "Sort asc" at bounding box center [578, 67] width 6 height 7
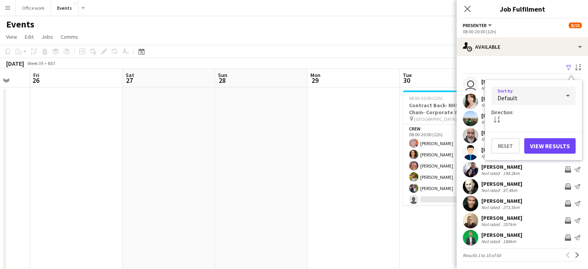
click at [550, 94] on div "Default" at bounding box center [525, 95] width 69 height 19
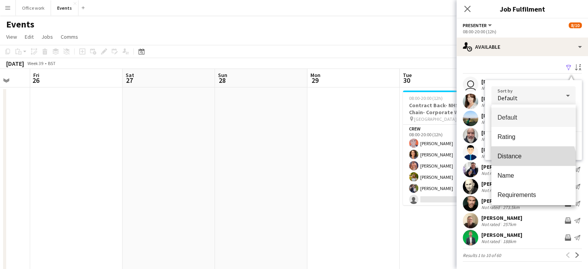
click at [533, 165] on mat-option "Distance" at bounding box center [533, 155] width 84 height 19
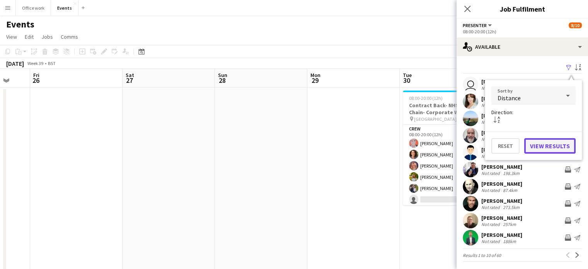
click at [549, 145] on button "View Results" at bounding box center [549, 145] width 51 height 15
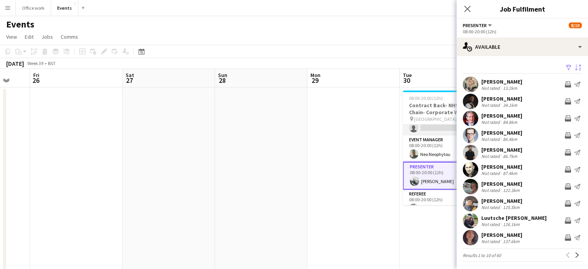
scroll to position [91, 0]
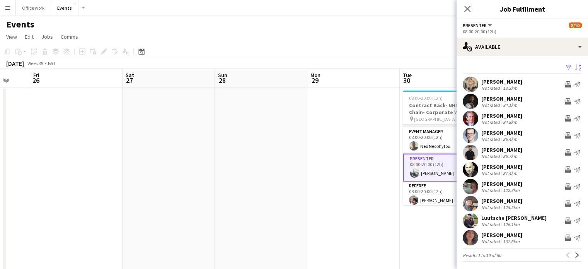
click at [439, 169] on app-card-role "Presenter [DATE] 08:00-20:00 (12h) [PERSON_NAME]" at bounding box center [446, 167] width 87 height 28
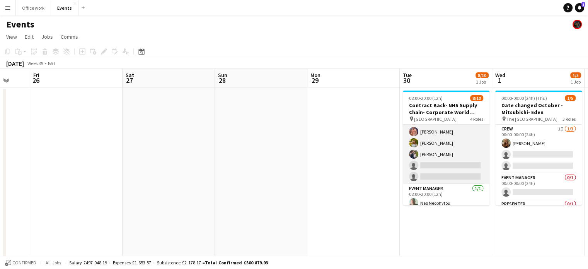
click at [439, 169] on app-card-role "Crew 5I [DATE] 08:00-20:00 (12h) [PERSON_NAME] [PERSON_NAME] [PERSON_NAME] [PER…" at bounding box center [446, 137] width 87 height 94
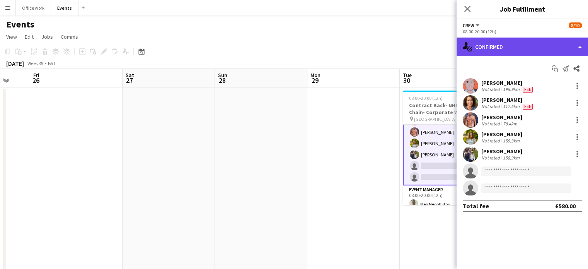
click at [533, 49] on div "single-neutral-actions-check-2 Confirmed" at bounding box center [521, 46] width 131 height 19
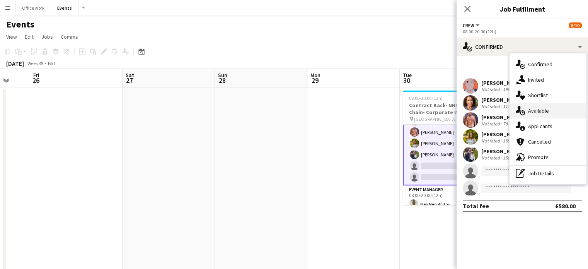
click at [545, 108] on div "single-neutral-actions-upload Available" at bounding box center [547, 110] width 77 height 15
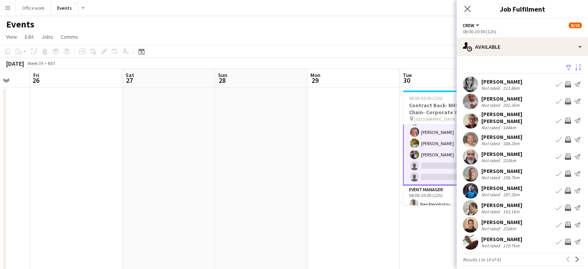
click at [575, 66] on app-icon "Sort asc" at bounding box center [578, 67] width 6 height 7
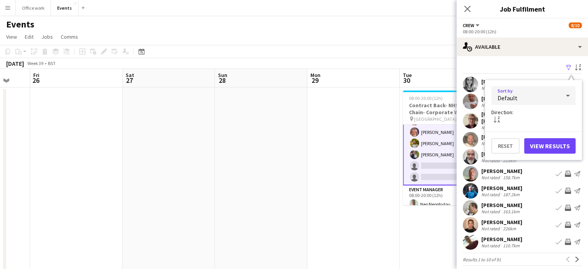
click at [542, 92] on div "Default" at bounding box center [525, 95] width 69 height 19
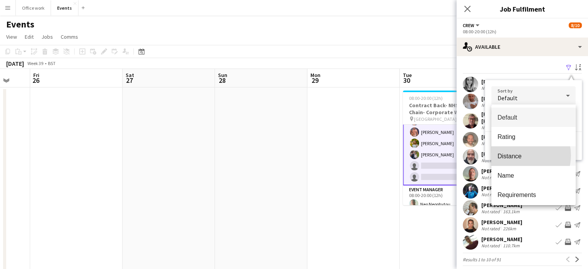
click at [521, 155] on span "Distance" at bounding box center [533, 155] width 72 height 7
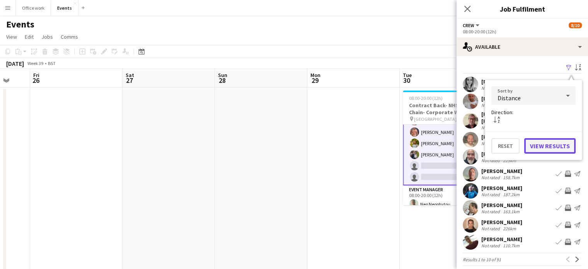
click at [546, 140] on button "View Results" at bounding box center [549, 145] width 51 height 15
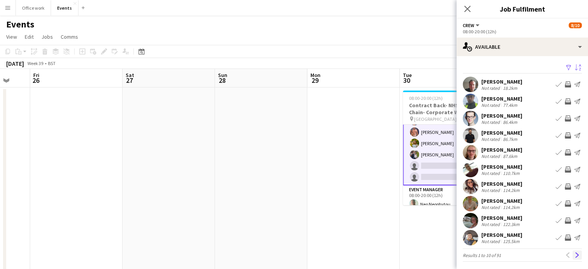
click at [574, 255] on app-icon "Next" at bounding box center [576, 254] width 5 height 5
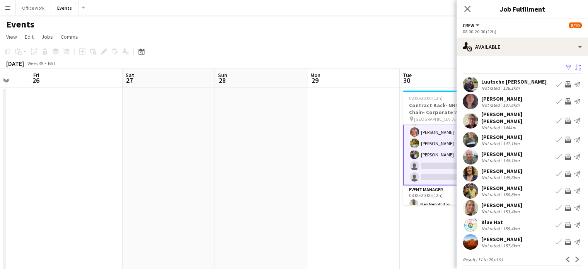
click at [574, 256] on app-icon "Next" at bounding box center [576, 258] width 5 height 5
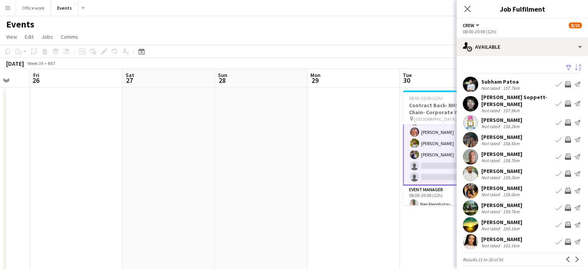
click at [574, 256] on app-icon "Next" at bounding box center [576, 258] width 5 height 5
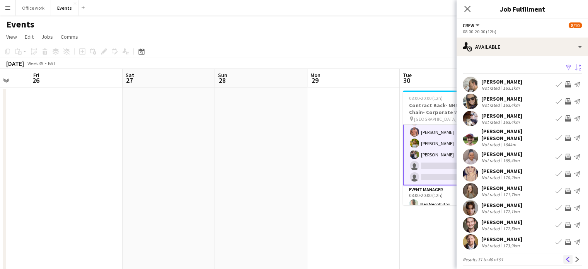
click at [565, 256] on app-icon "Previous" at bounding box center [567, 258] width 5 height 5
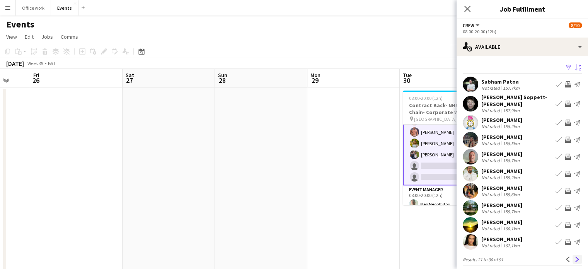
click at [574, 256] on app-icon "Next" at bounding box center [576, 258] width 5 height 5
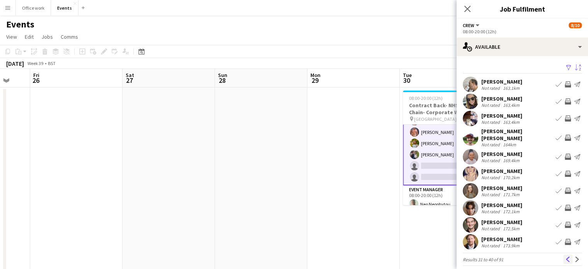
click at [565, 256] on app-icon "Previous" at bounding box center [567, 258] width 5 height 5
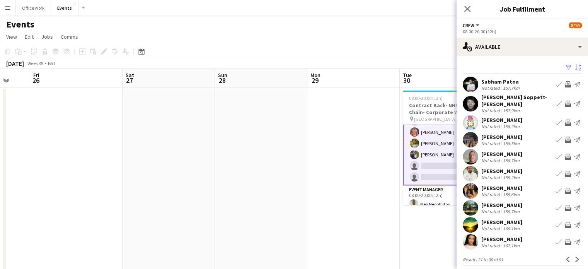
click at [565, 256] on app-icon "Previous" at bounding box center [567, 258] width 5 height 5
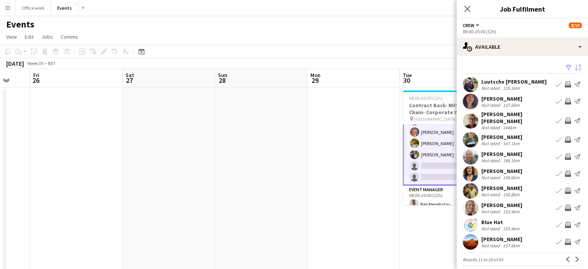
click at [466, 15] on div "Close pop-in" at bounding box center [467, 9] width 22 height 18
click at [468, 7] on icon "Close pop-in" at bounding box center [466, 8] width 7 height 7
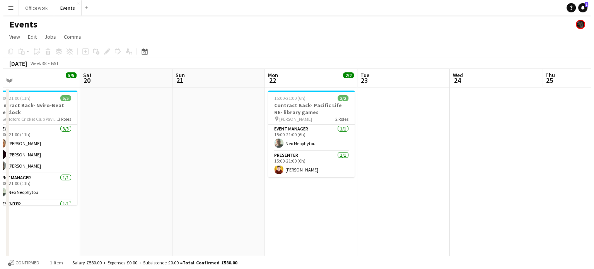
scroll to position [0, 195]
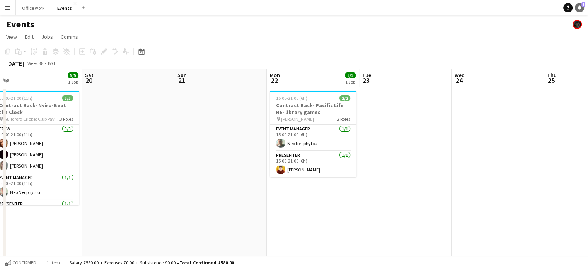
click at [577, 4] on link "Notifications 1" at bounding box center [579, 7] width 9 height 9
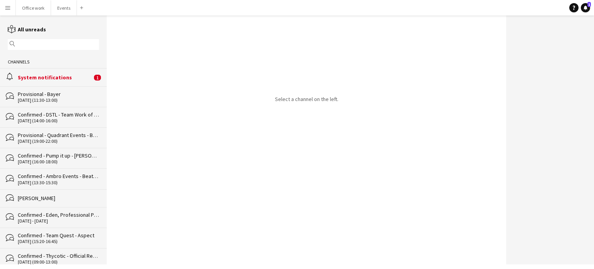
click at [70, 82] on div "alarm System notifications 1" at bounding box center [53, 77] width 107 height 18
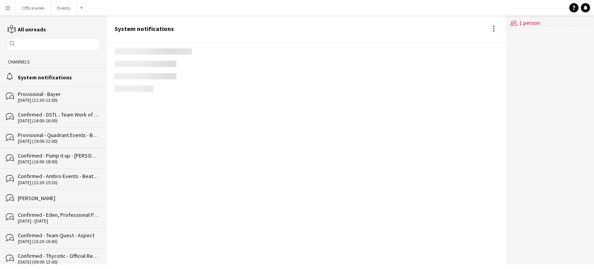
scroll to position [1292, 0]
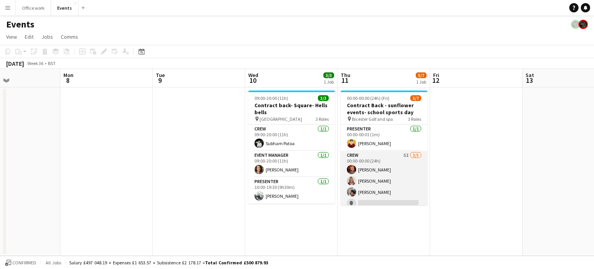
click at [393, 182] on app-card-role "Crew 5I [DATE] 00:00-00:00 (24h) [PERSON_NAME] [PERSON_NAME] [PERSON_NAME] sing…" at bounding box center [383, 186] width 87 height 71
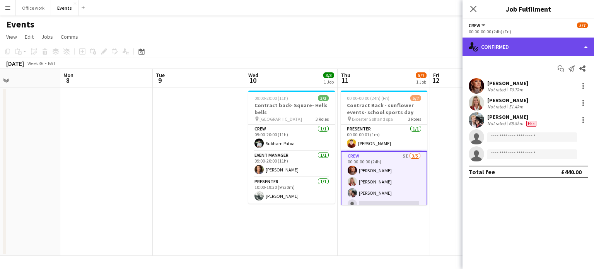
click at [509, 42] on div "single-neutral-actions-check-2 Confirmed" at bounding box center [527, 46] width 131 height 19
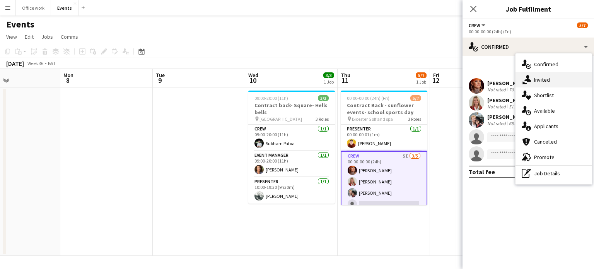
click at [531, 83] on div "single-neutral-actions-share-1 Invited" at bounding box center [553, 79] width 77 height 15
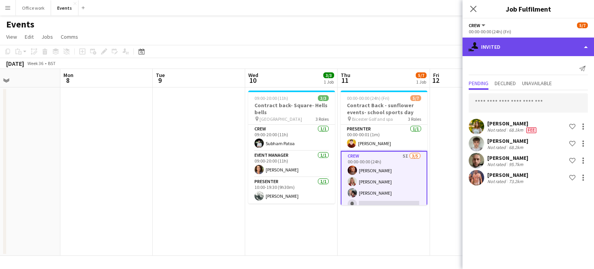
click at [518, 48] on div "single-neutral-actions-share-1 Invited" at bounding box center [527, 46] width 131 height 19
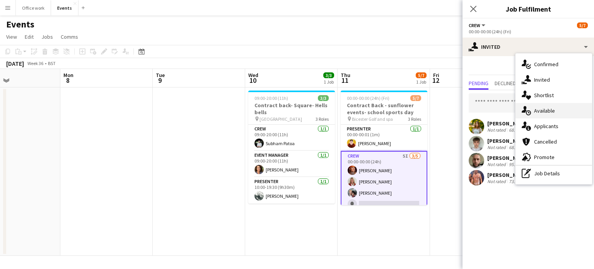
click at [535, 110] on div "single-neutral-actions-upload Available" at bounding box center [553, 110] width 77 height 15
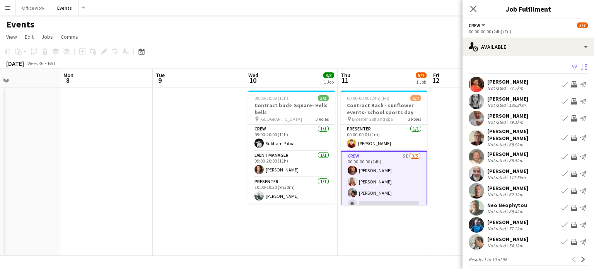
click at [581, 66] on app-icon "Sort asc" at bounding box center [584, 67] width 6 height 7
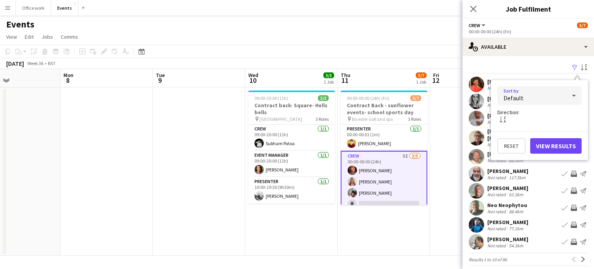
click at [544, 100] on div "Default" at bounding box center [531, 95] width 69 height 19
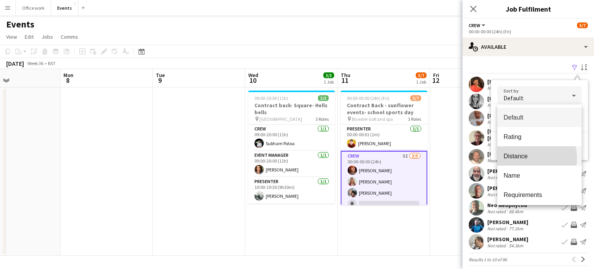
click at [527, 158] on span "Distance" at bounding box center [539, 155] width 72 height 7
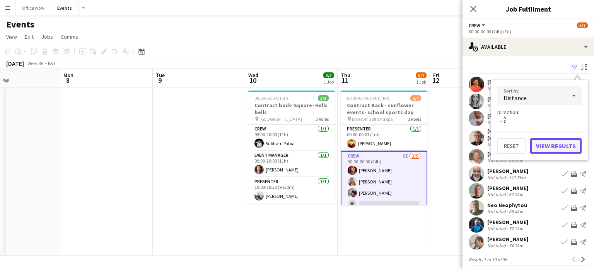
click at [561, 144] on button "View Results" at bounding box center [555, 145] width 51 height 15
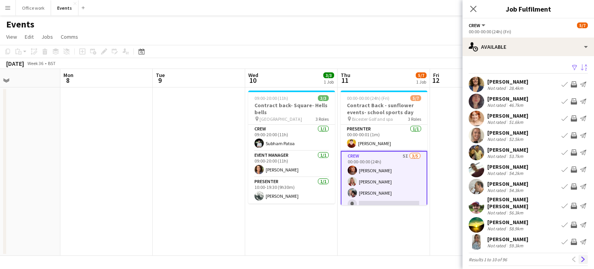
click at [580, 256] on app-icon "Next" at bounding box center [582, 258] width 5 height 5
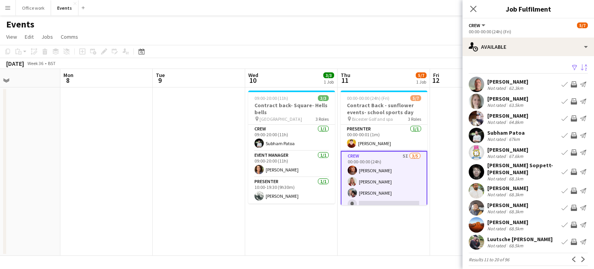
click at [580, 256] on app-icon "Next" at bounding box center [582, 258] width 5 height 5
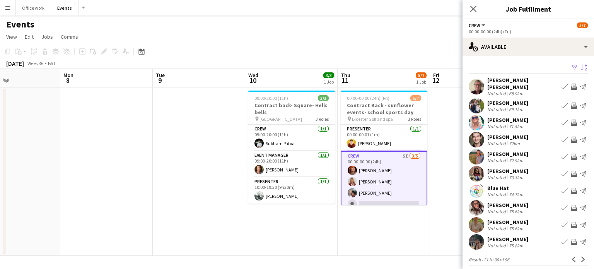
click at [580, 256] on app-icon "Next" at bounding box center [582, 258] width 5 height 5
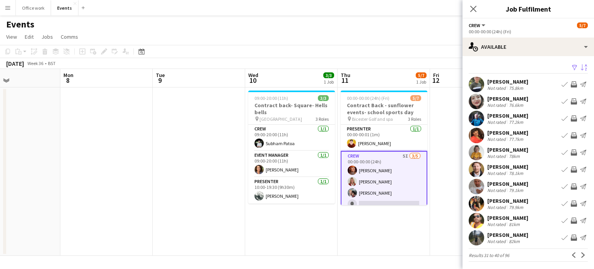
click at [580, 256] on app-icon "Next" at bounding box center [582, 254] width 5 height 5
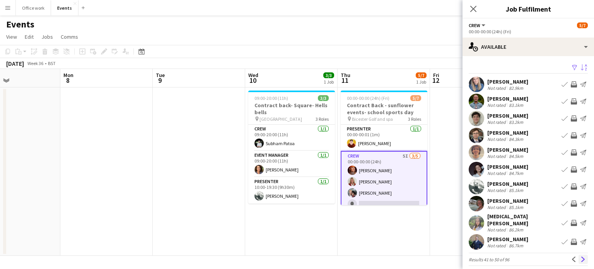
click at [580, 256] on app-icon "Next" at bounding box center [582, 258] width 5 height 5
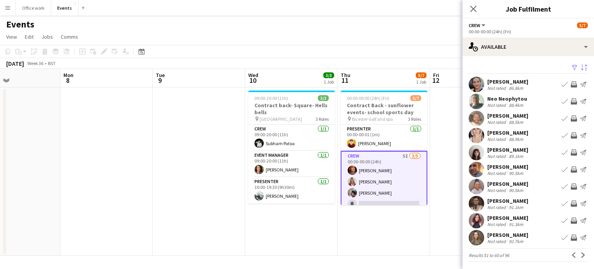
click at [570, 102] on app-icon "Invite crew" at bounding box center [573, 101] width 6 height 6
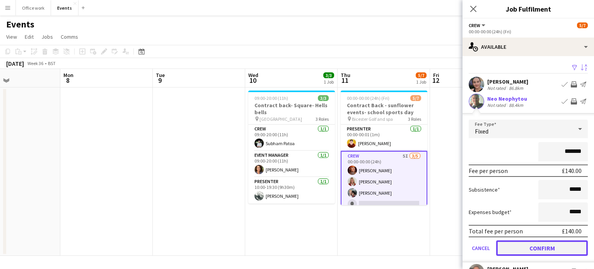
click at [533, 248] on button "Confirm" at bounding box center [542, 247] width 92 height 15
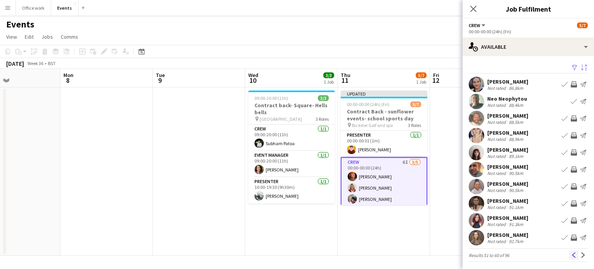
click at [569, 253] on button "Previous" at bounding box center [573, 254] width 9 height 9
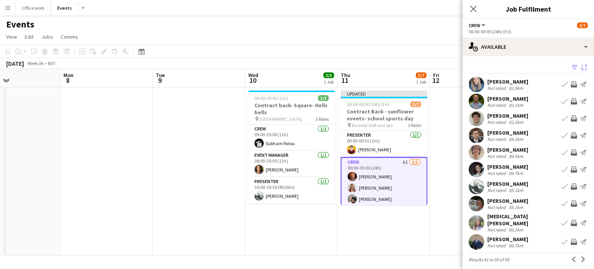
click at [570, 150] on app-icon "Invite crew" at bounding box center [573, 152] width 6 height 6
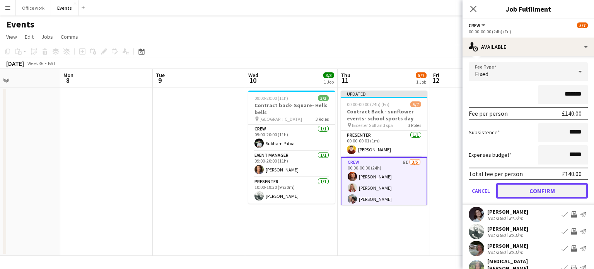
click at [530, 193] on button "Confirm" at bounding box center [542, 190] width 92 height 15
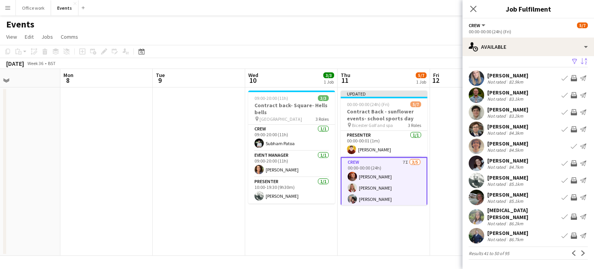
scroll to position [2, 0]
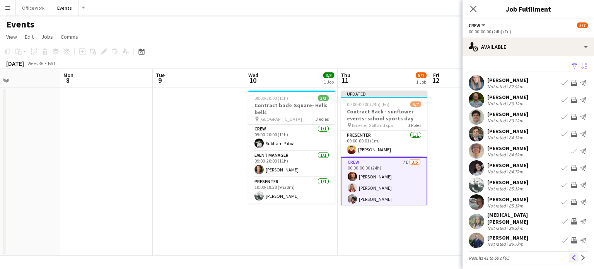
click at [571, 255] on app-icon "Previous" at bounding box center [573, 257] width 5 height 5
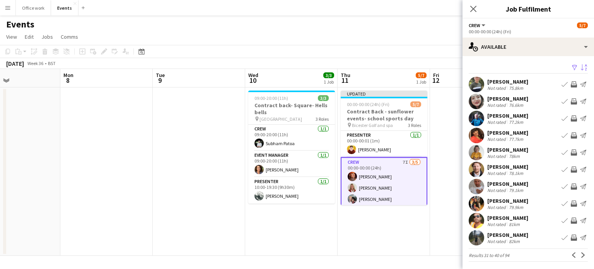
click at [571, 254] on app-icon "Previous" at bounding box center [573, 254] width 5 height 5
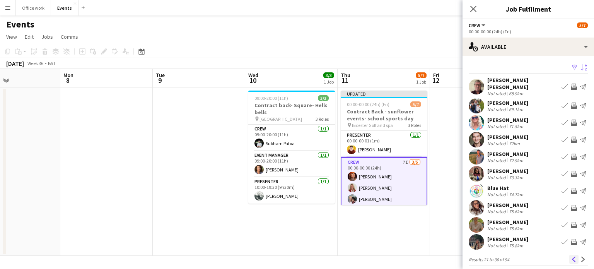
click at [571, 256] on app-icon "Previous" at bounding box center [573, 258] width 5 height 5
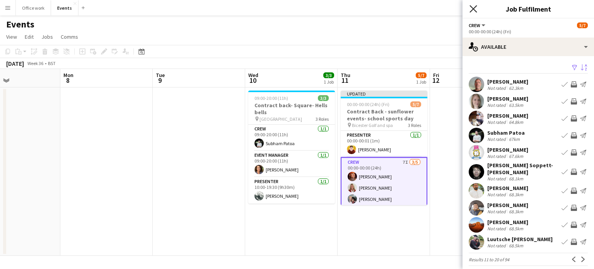
click at [474, 8] on icon at bounding box center [472, 8] width 7 height 7
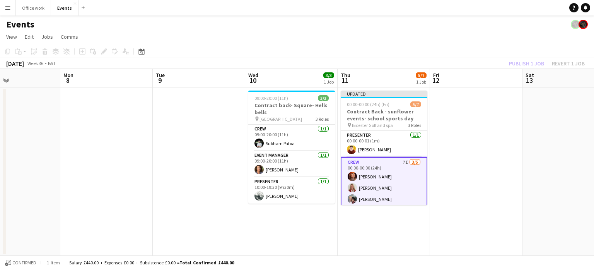
click at [526, 65] on div "Publish 1 job Revert 1 job" at bounding box center [546, 63] width 94 height 10
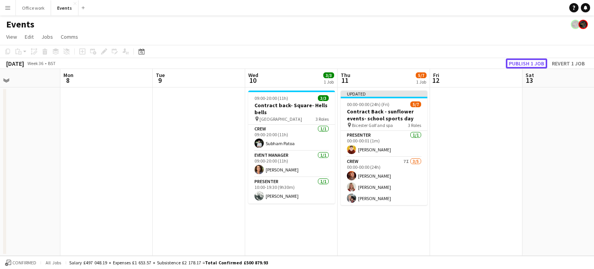
click at [526, 65] on button "Publish 1 job" at bounding box center [526, 63] width 41 height 10
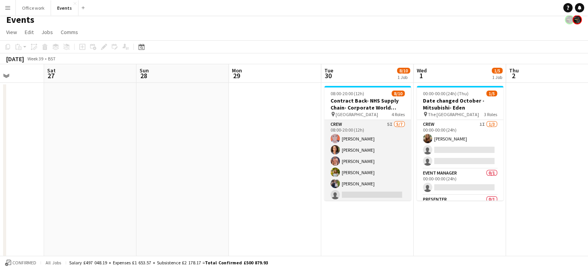
scroll to position [50, 0]
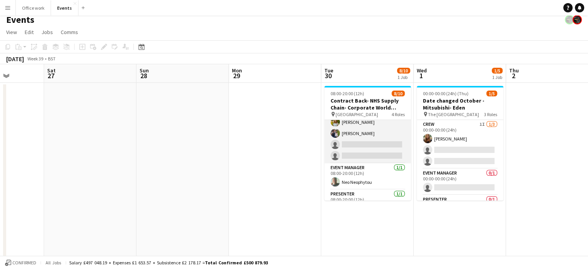
drag, startPoint x: 377, startPoint y: 153, endPoint x: 357, endPoint y: 137, distance: 25.5
click at [357, 137] on app-card-role "Crew 5I [DATE] 08:00-20:00 (12h) [PERSON_NAME] [PERSON_NAME] [PERSON_NAME] [PER…" at bounding box center [367, 117] width 87 height 94
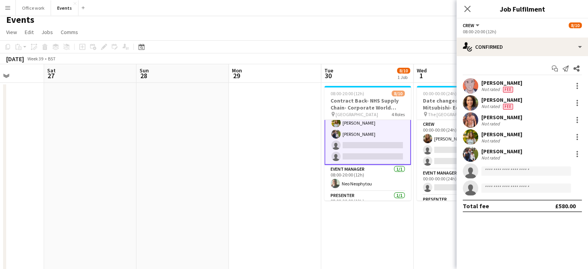
scroll to position [51, 0]
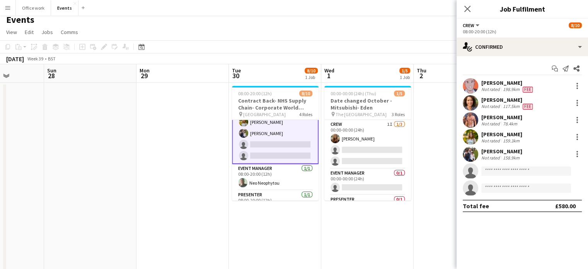
click at [151, 165] on app-date-cell at bounding box center [182, 266] width 92 height 367
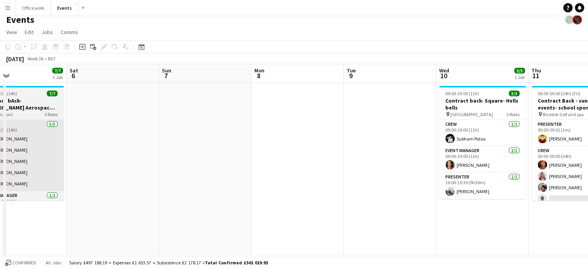
scroll to position [0, 312]
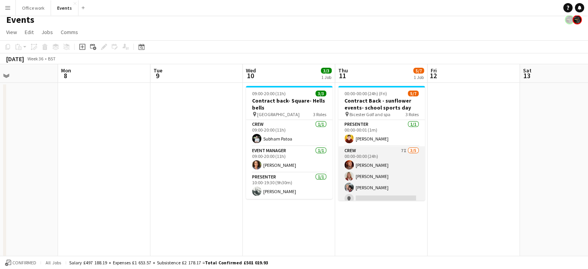
click at [389, 175] on app-card-role "Crew 7I [DATE] 00:00-00:00 (24h) [PERSON_NAME] [PERSON_NAME] [PERSON_NAME] sing…" at bounding box center [381, 181] width 87 height 71
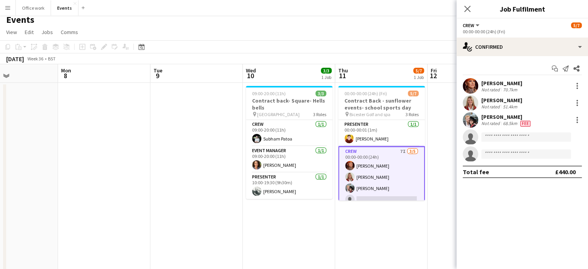
click at [388, 181] on app-card-role "Crew 7I [DATE] 00:00-00:00 (24h) [PERSON_NAME] [PERSON_NAME] [PERSON_NAME] sing…" at bounding box center [381, 182] width 87 height 73
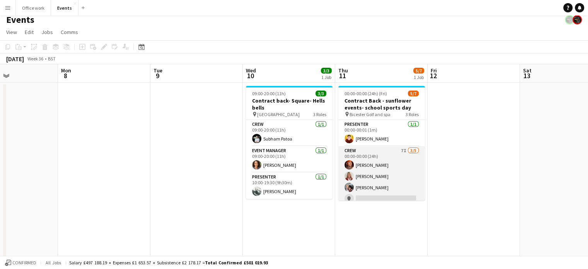
click at [388, 181] on app-card-role "Crew 7I [DATE] 00:00-00:00 (24h) [PERSON_NAME] [PERSON_NAME] [PERSON_NAME] sing…" at bounding box center [381, 181] width 87 height 71
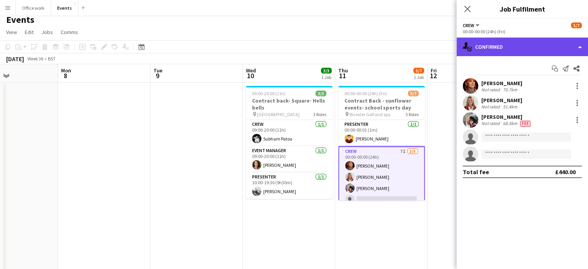
click at [511, 43] on div "single-neutral-actions-check-2 Confirmed" at bounding box center [521, 46] width 131 height 19
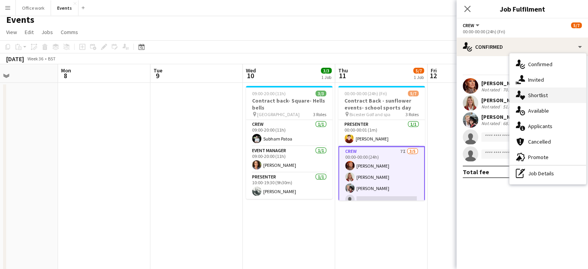
click at [526, 93] on div "single-neutral-actions-heart Shortlist" at bounding box center [547, 94] width 77 height 15
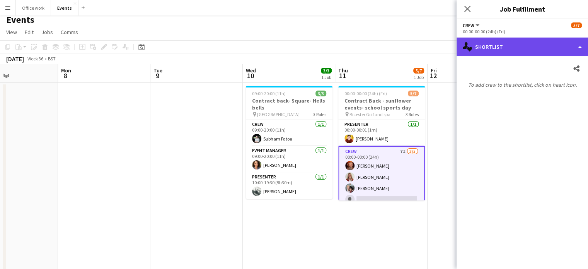
click at [507, 49] on div "single-neutral-actions-heart Shortlist" at bounding box center [521, 46] width 131 height 19
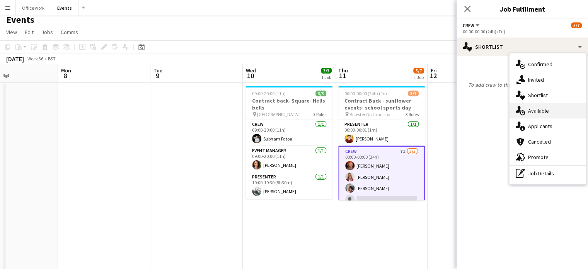
click at [529, 110] on div "single-neutral-actions-upload Available" at bounding box center [547, 110] width 77 height 15
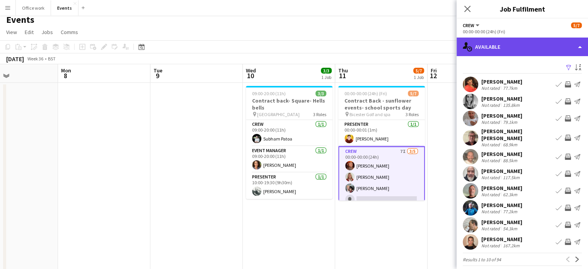
click at [550, 44] on div "single-neutral-actions-upload Available" at bounding box center [521, 46] width 131 height 19
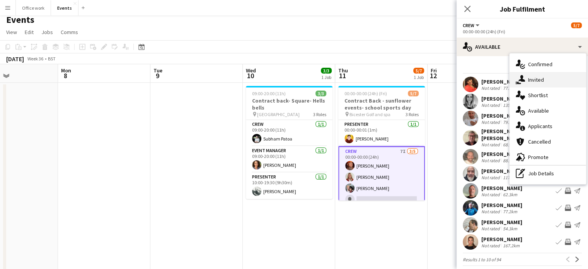
click at [537, 77] on div "single-neutral-actions-share-1 Invited" at bounding box center [547, 79] width 77 height 15
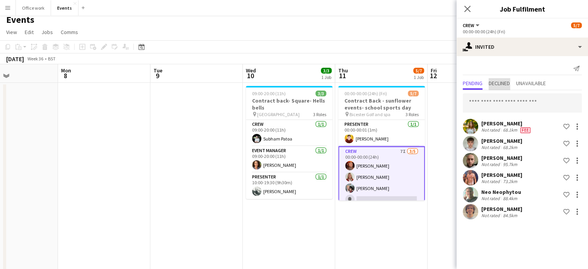
click at [496, 86] on span "Declined" at bounding box center [499, 82] width 21 height 5
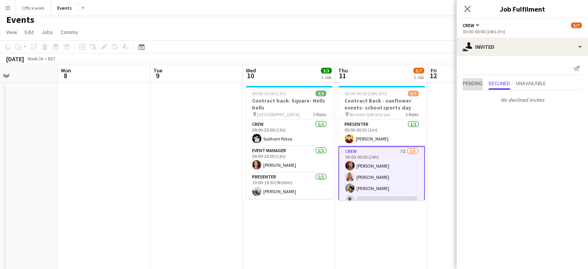
click at [473, 83] on span "Pending" at bounding box center [473, 82] width 20 height 5
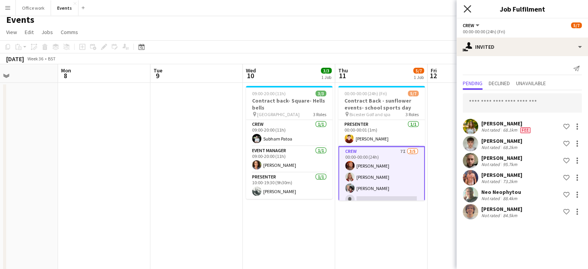
click at [465, 7] on icon at bounding box center [466, 8] width 7 height 7
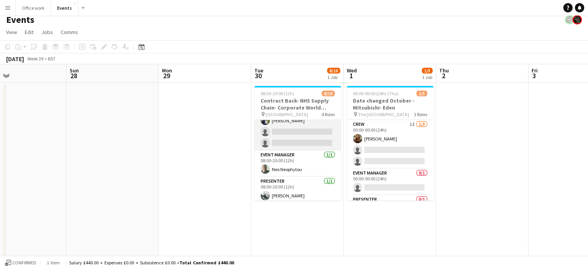
scroll to position [63, 0]
click at [30, 3] on button "Office work Close" at bounding box center [33, 7] width 35 height 15
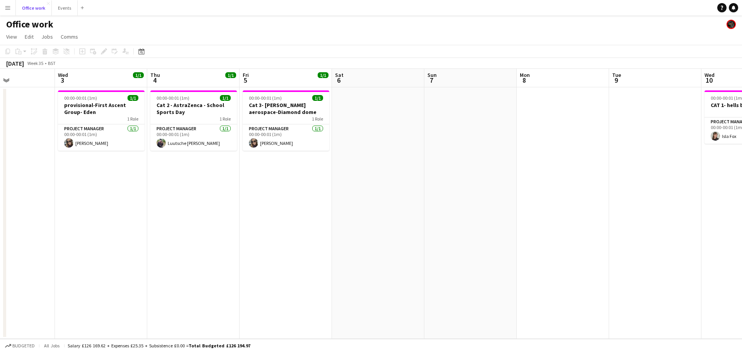
scroll to position [0, 315]
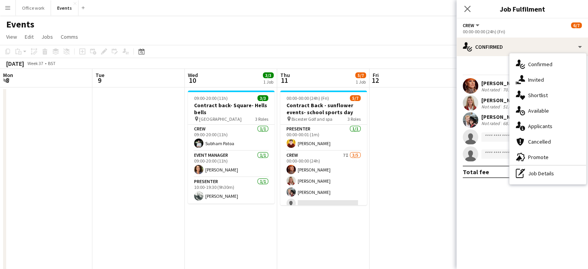
scroll to position [0, 211]
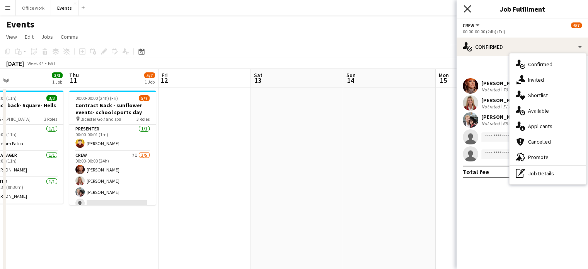
click at [469, 10] on icon "Close pop-in" at bounding box center [466, 8] width 7 height 7
